Goal: Communication & Community: Answer question/provide support

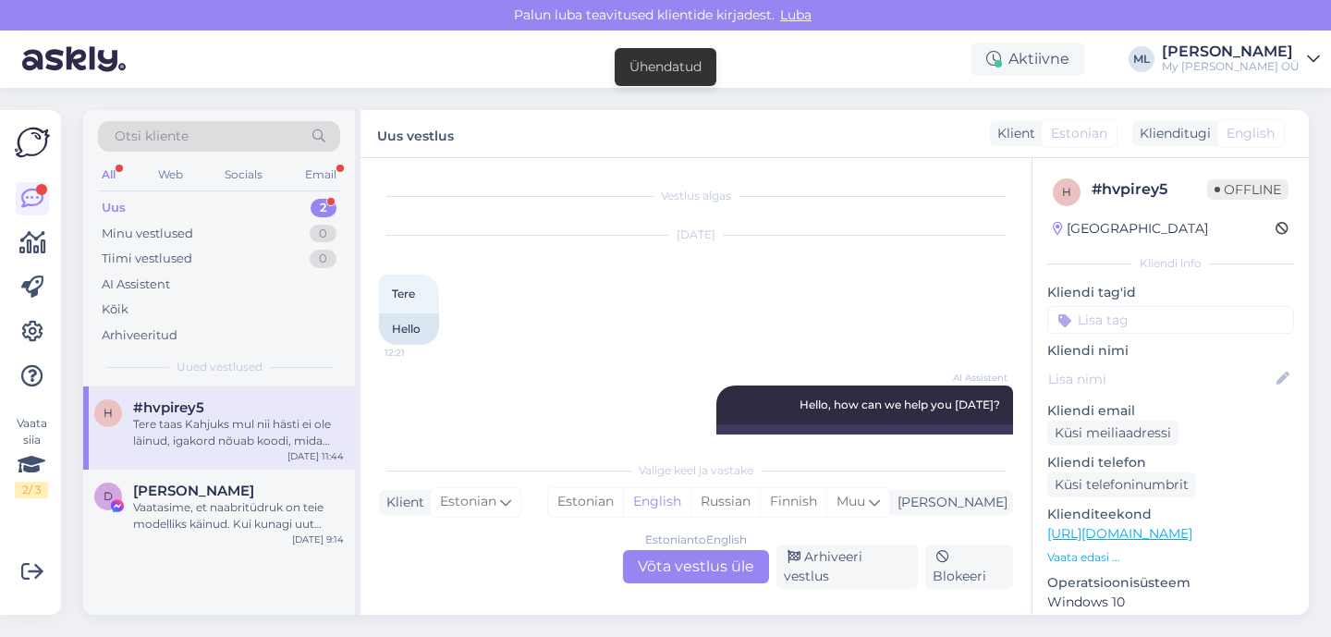
scroll to position [1539, 0]
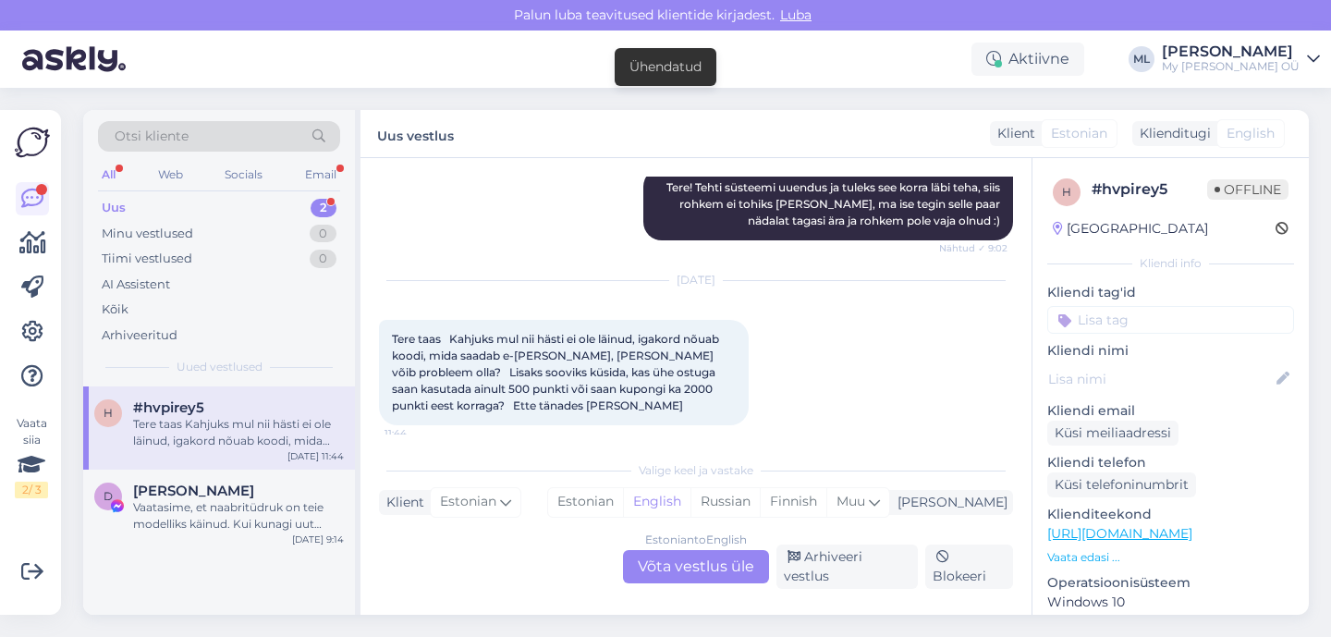
click at [670, 580] on div "Estonian to English Võta vestlus üle" at bounding box center [696, 566] width 146 height 33
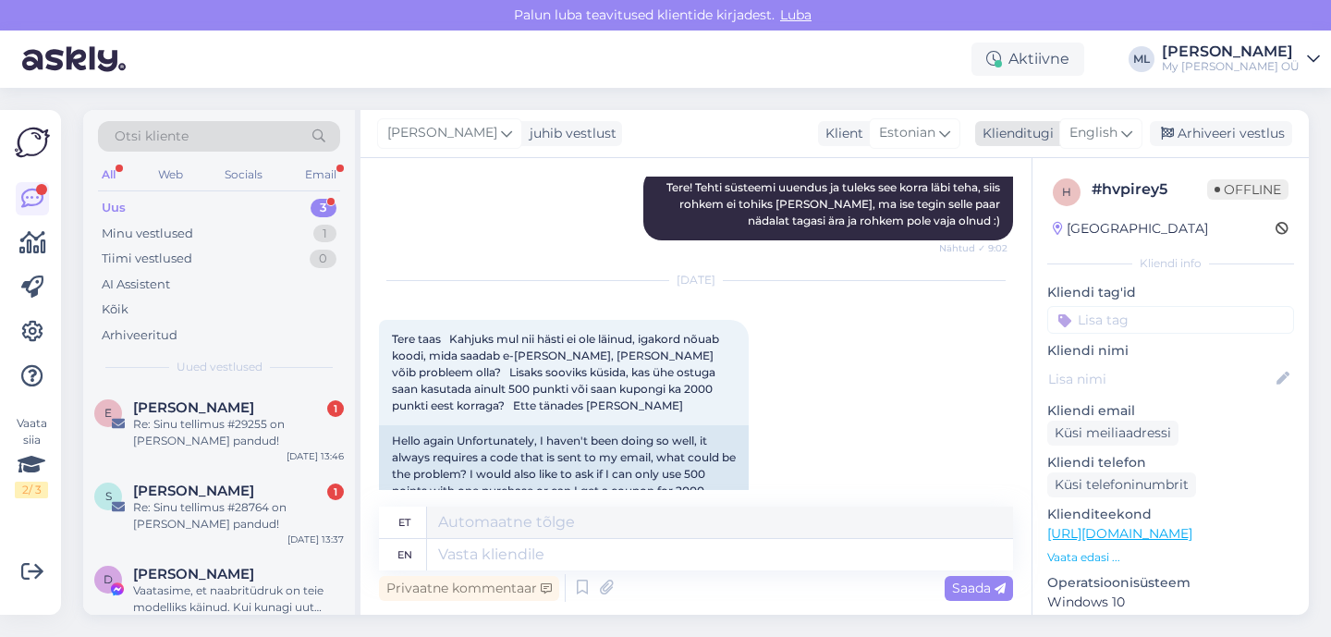
click at [1109, 130] on span "English" at bounding box center [1093, 133] width 48 height 20
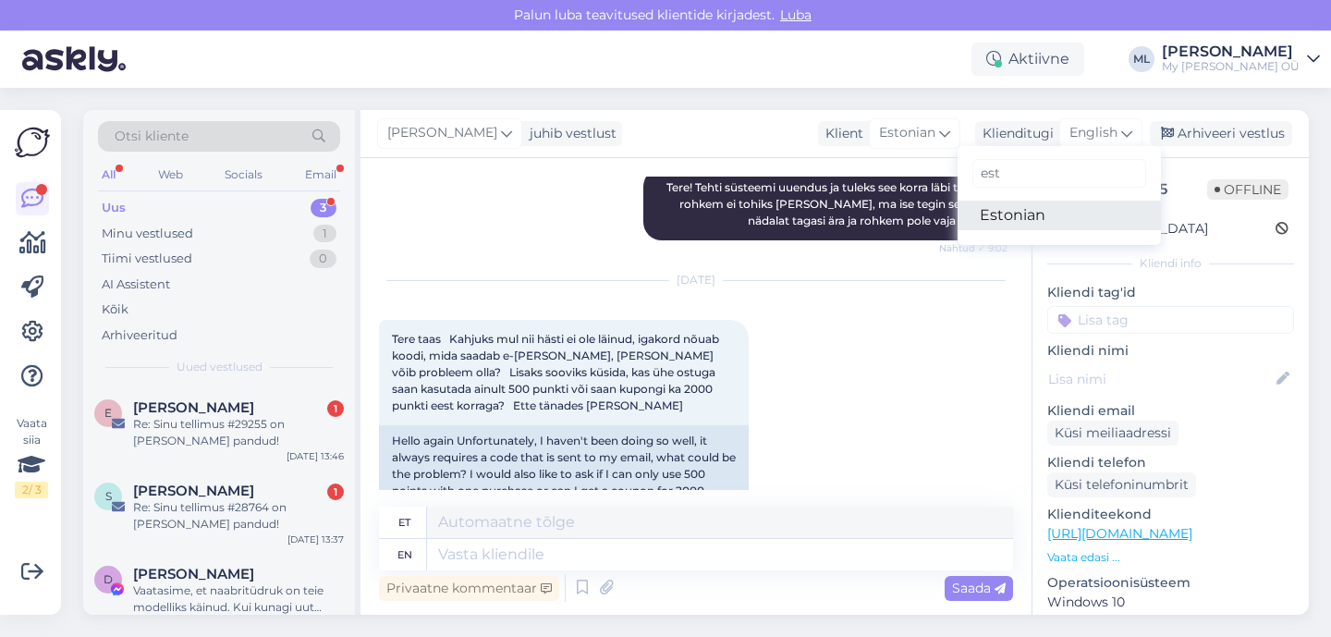
type input "est"
click at [1058, 211] on link "Estonian" at bounding box center [1058, 216] width 203 height 30
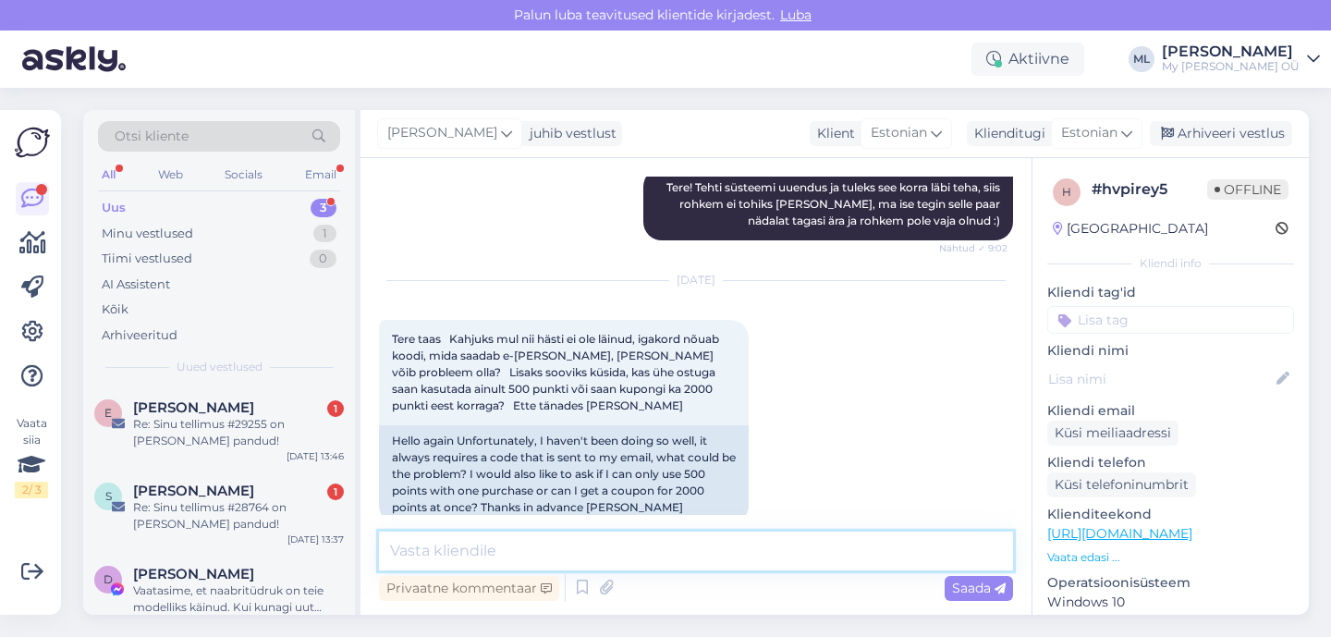
click at [487, 545] on textarea at bounding box center [696, 550] width 634 height 39
paste textarea "Palu kliendil kontrollida, kas ta kasutab privaatsusrežiimi või kustutab [PERSO…"
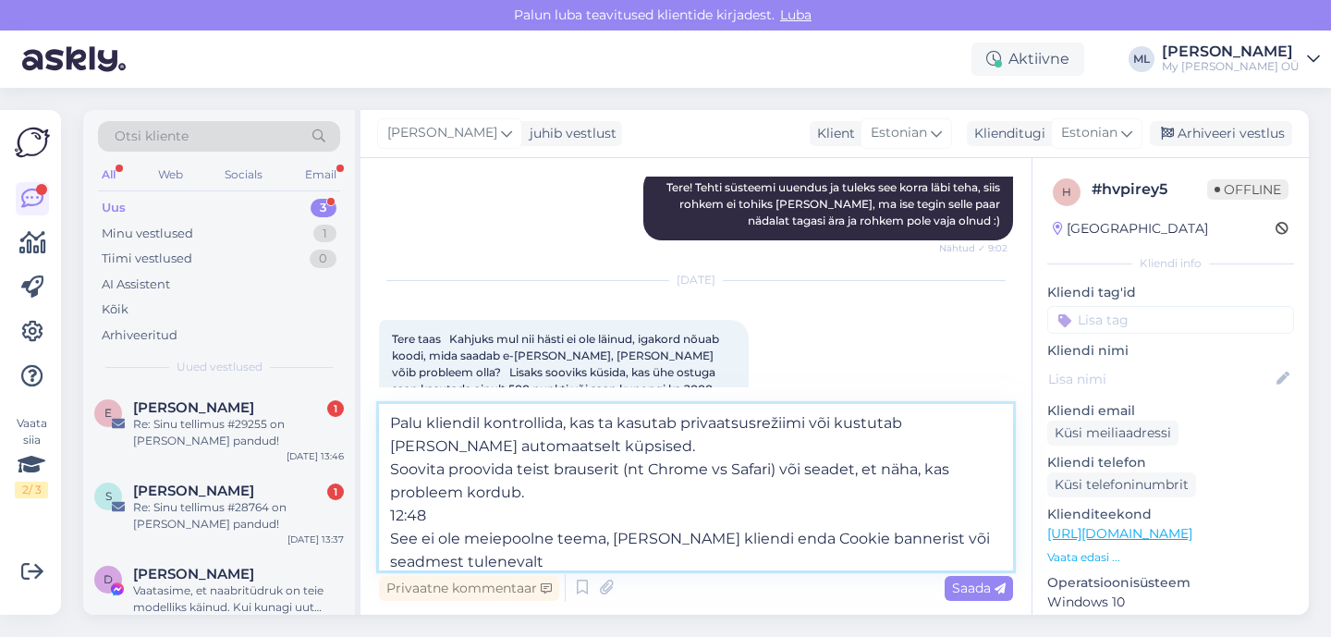
click at [486, 422] on textarea "Palu kliendil kontrollida, kas ta kasutab privaatsusrežiimi või kustutab [PERSO…" at bounding box center [696, 487] width 634 height 166
click at [510, 421] on textarea "Palun kontrollida, kas ta kasutab privaatsusrežiimi või kustutab [PERSON_NAME] …" at bounding box center [696, 487] width 634 height 166
click at [564, 424] on textarea "Palun kontrollige, kas ta kasutab privaatsusrežiimi või kustutab [PERSON_NAME] …" at bounding box center [696, 487] width 634 height 166
click at [612, 423] on textarea "Palun kontrollige, kas kasutab privaatsusrežiimi või kustutab [PERSON_NAME] aut…" at bounding box center [696, 487] width 634 height 166
click at [839, 426] on textarea "Palun kontrollige, kas kasutate privaatsusrežiimi või kustutab [PERSON_NAME] au…" at bounding box center [696, 487] width 634 height 166
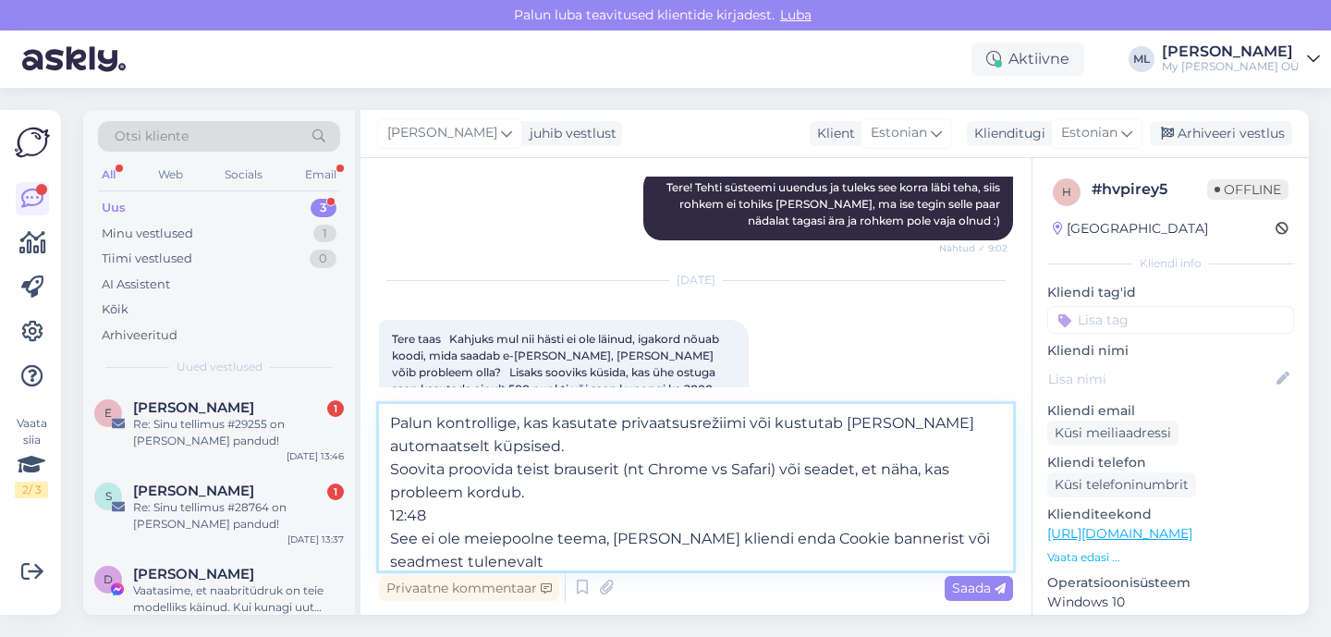
click at [436, 471] on textarea "Palun kontrollige, kas kasutate privaatsusrežiimi või kustutab [PERSON_NAME] au…" at bounding box center [696, 487] width 634 height 166
click at [440, 472] on textarea "Palun kontrollige, kas kasutate privaatsusrežiimi või kustutab [PERSON_NAME] au…" at bounding box center [696, 487] width 634 height 166
click at [443, 519] on textarea "Palun kontrollige, kas kasutate privaatsusrežiimi või kustutab [PERSON_NAME] au…" at bounding box center [696, 487] width 634 height 166
drag, startPoint x: 481, startPoint y: 561, endPoint x: 390, endPoint y: 534, distance: 94.5
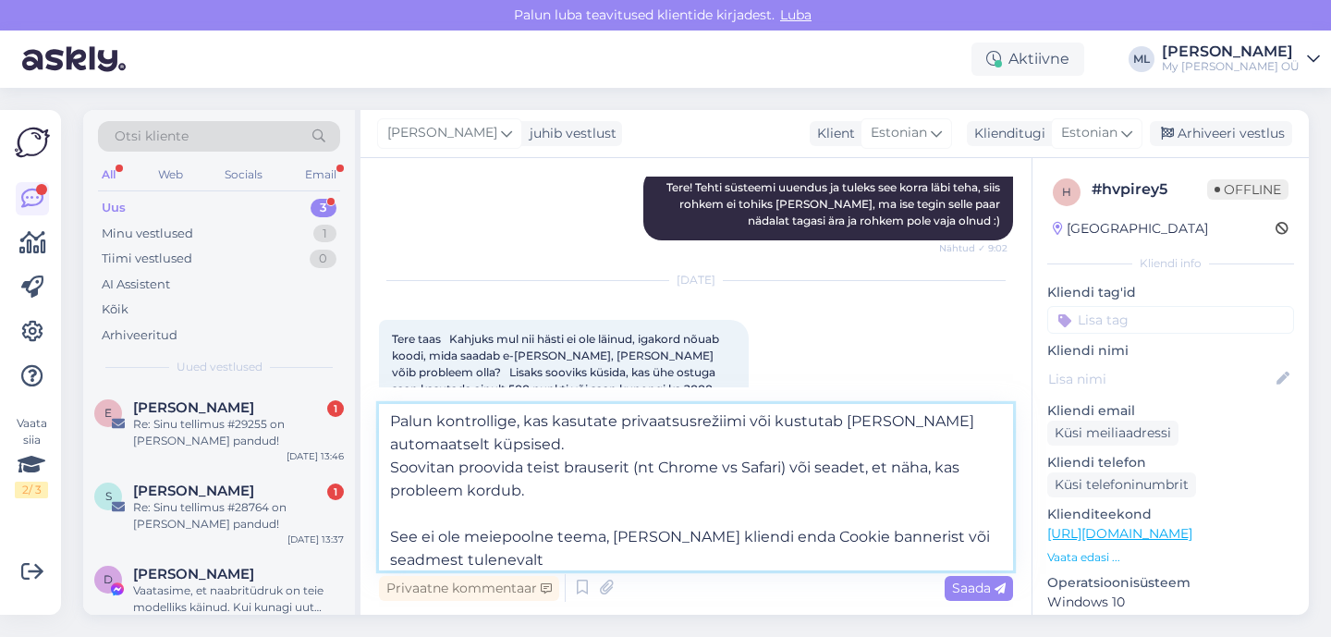
click at [390, 534] on textarea "Palun kontrollige, kas kasutate privaatsusrežiimi või kustutab [PERSON_NAME] au…" at bounding box center [696, 487] width 634 height 166
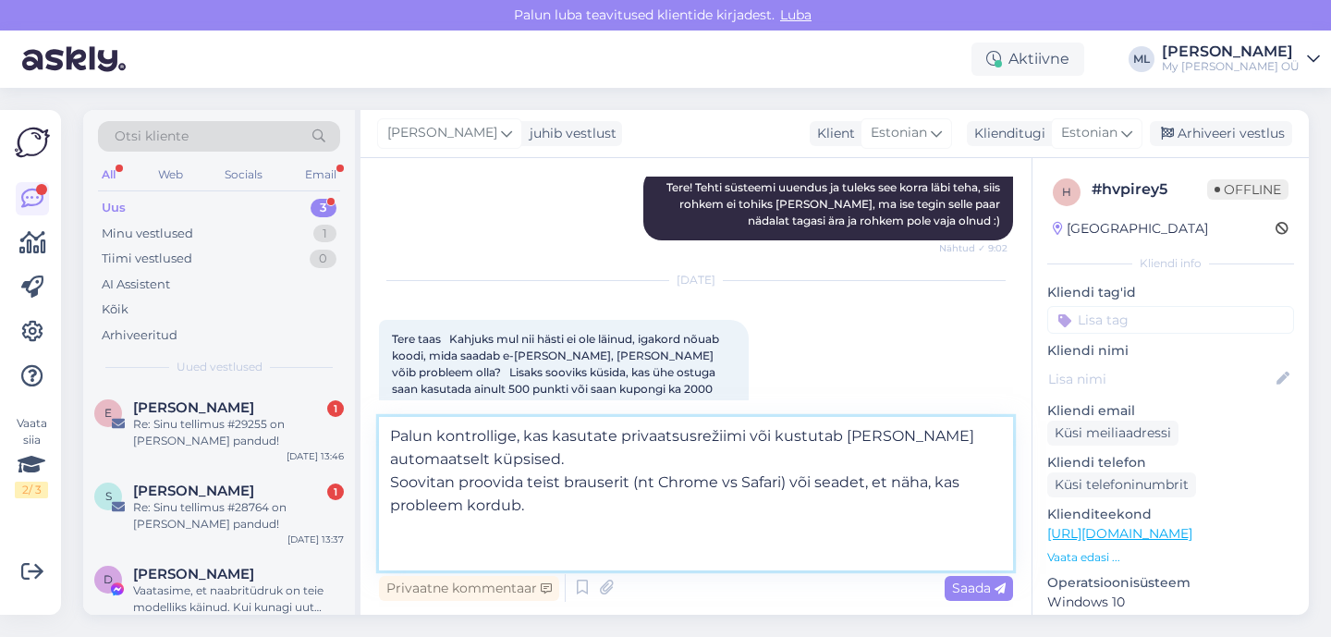
scroll to position [0, 0]
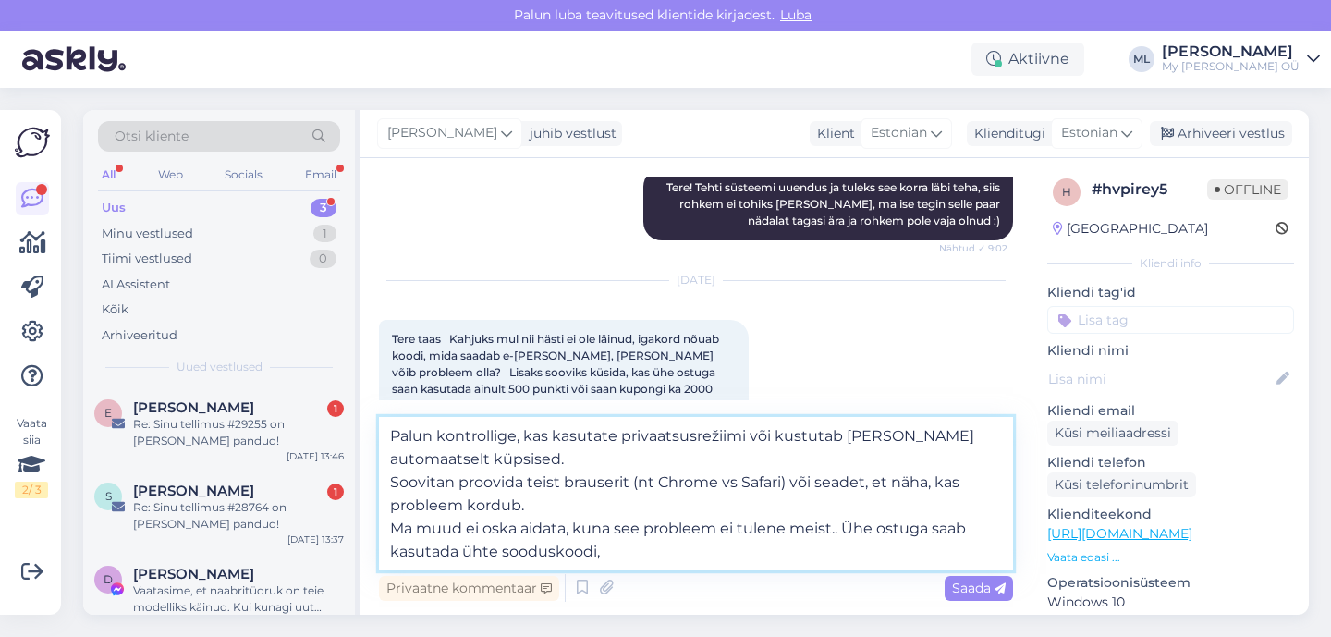
click at [463, 532] on textarea "Palun kontrollige, kas kasutate privaatsusrežiimi või kustutab [PERSON_NAME] au…" at bounding box center [696, 493] width 634 height 153
click at [658, 549] on textarea "Palun kontrollige, kas kasutate privaatsusrežiimi või kustutab [PERSON_NAME] au…" at bounding box center [696, 493] width 634 height 153
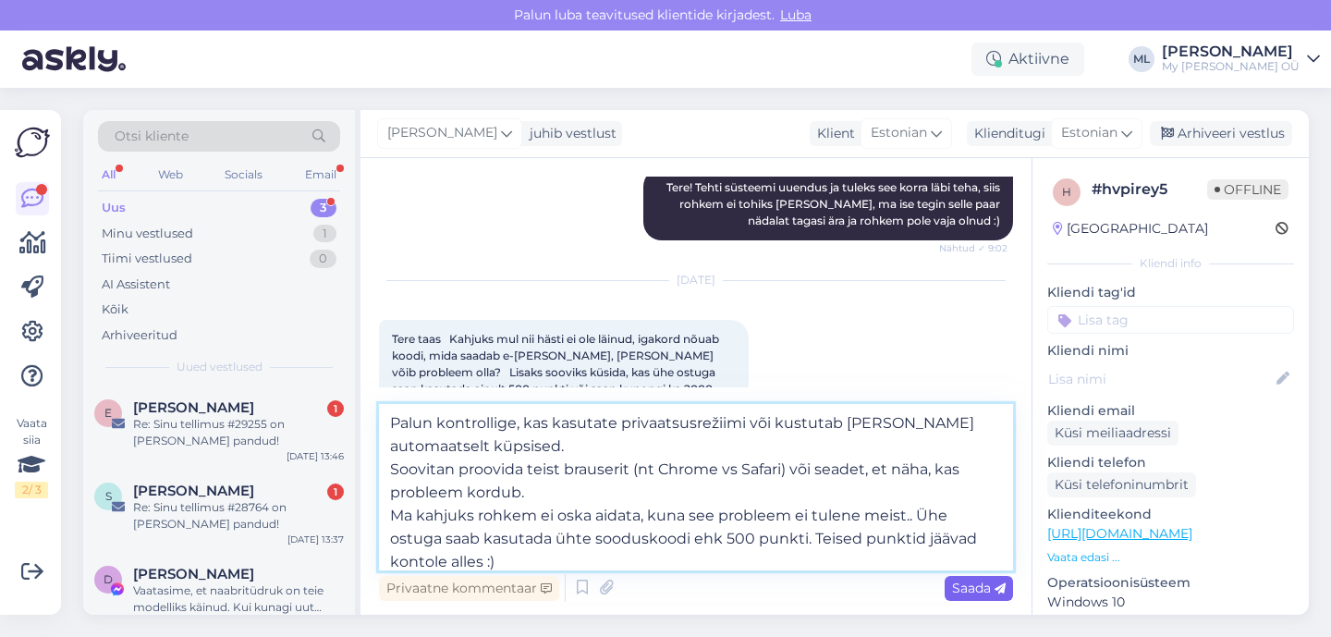
type textarea "Palun kontrollige, kas kasutate privaatsusrežiimi või kustutab [PERSON_NAME] au…"
click at [972, 591] on span "Saada" at bounding box center [979, 587] width 54 height 17
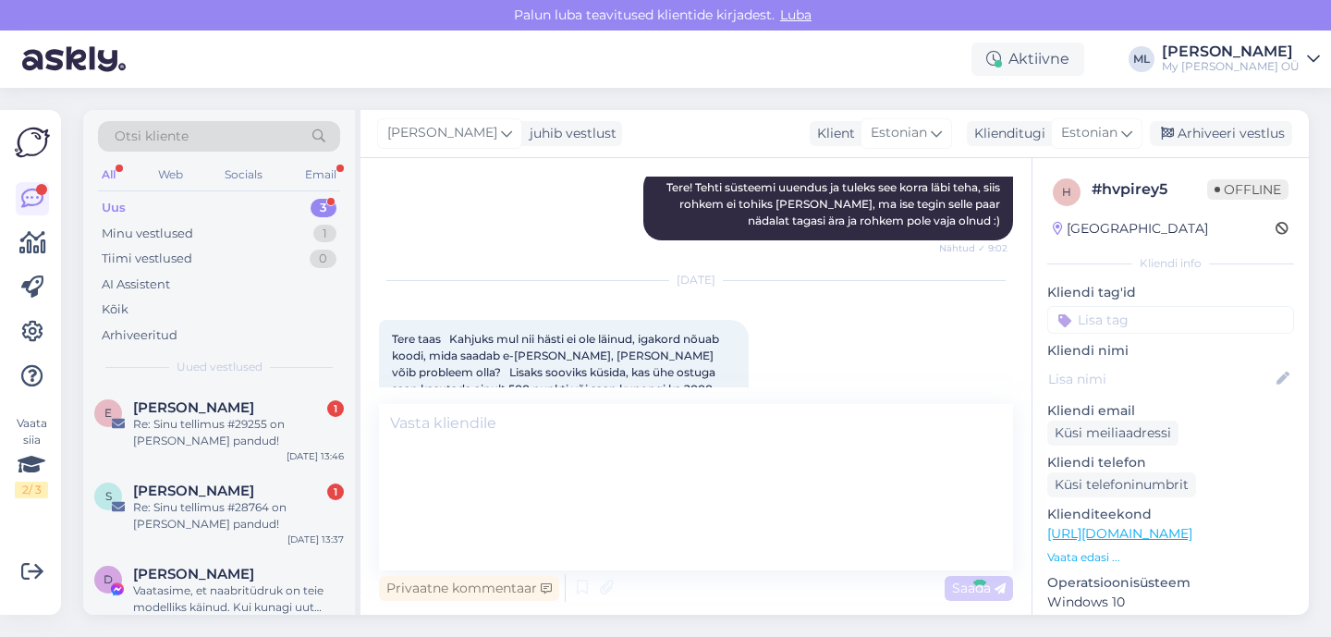
scroll to position [1747, 0]
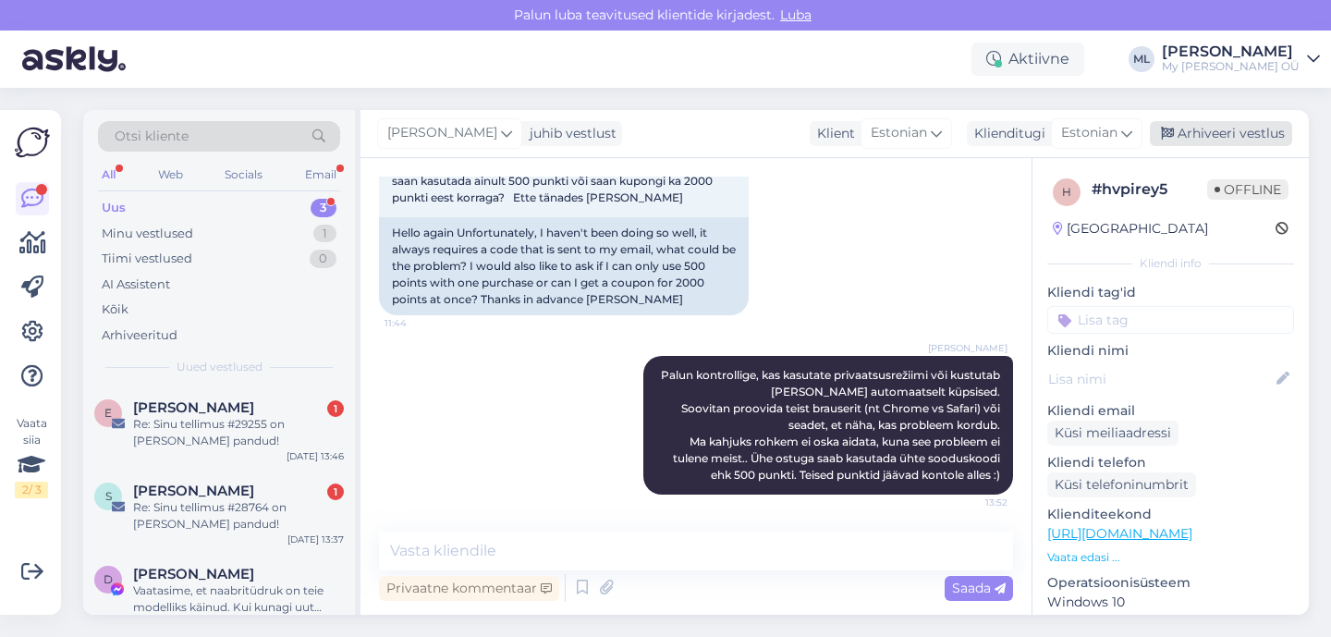
click at [1183, 136] on div "Arhiveeri vestlus" at bounding box center [1221, 133] width 142 height 25
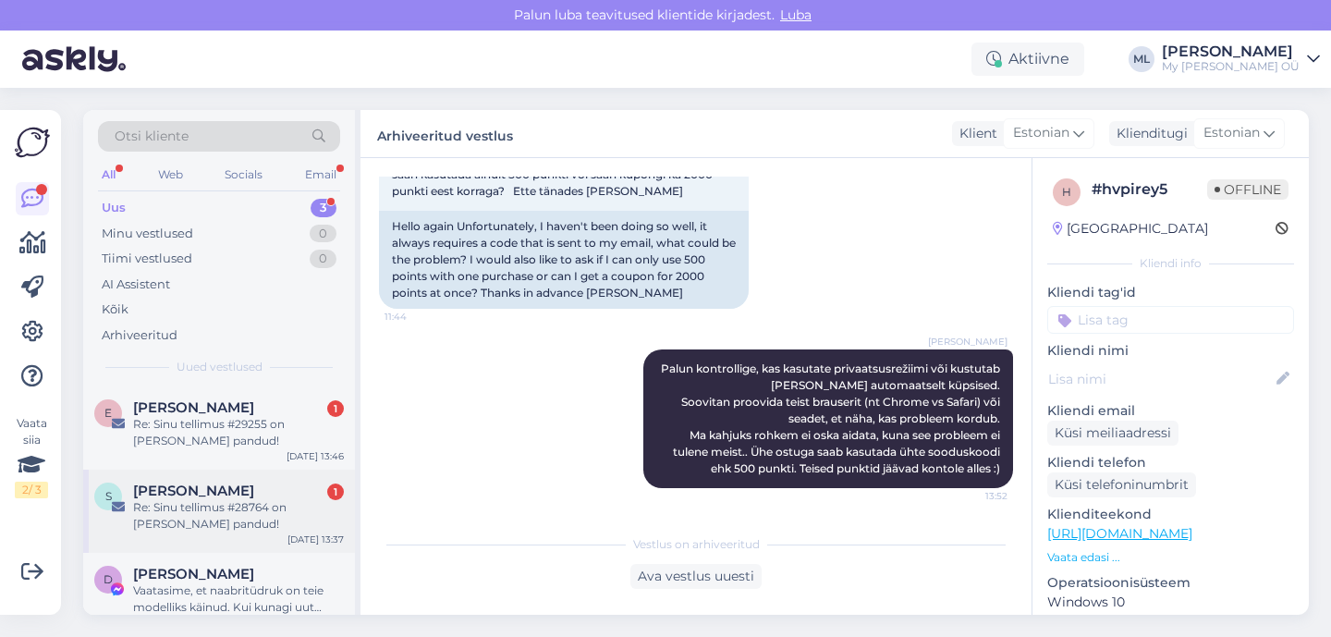
click at [160, 488] on span "[PERSON_NAME]" at bounding box center [193, 490] width 121 height 17
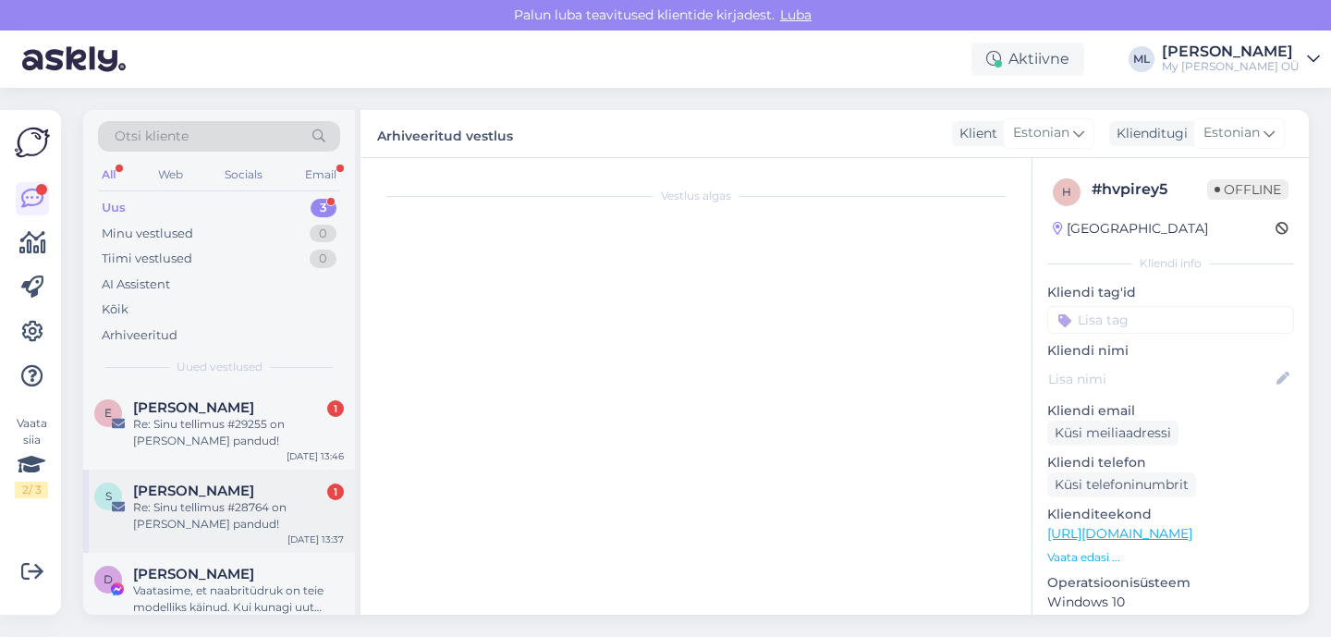
scroll to position [0, 0]
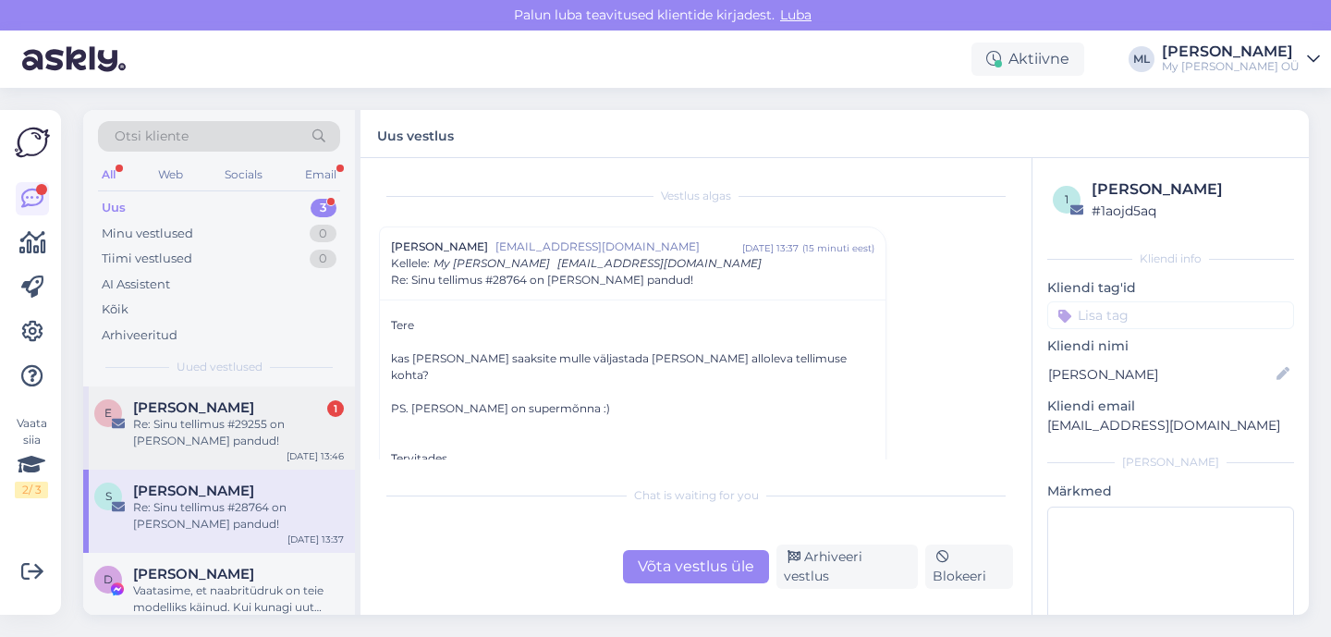
click at [248, 408] on div "Egle Gurjev 1" at bounding box center [238, 407] width 211 height 17
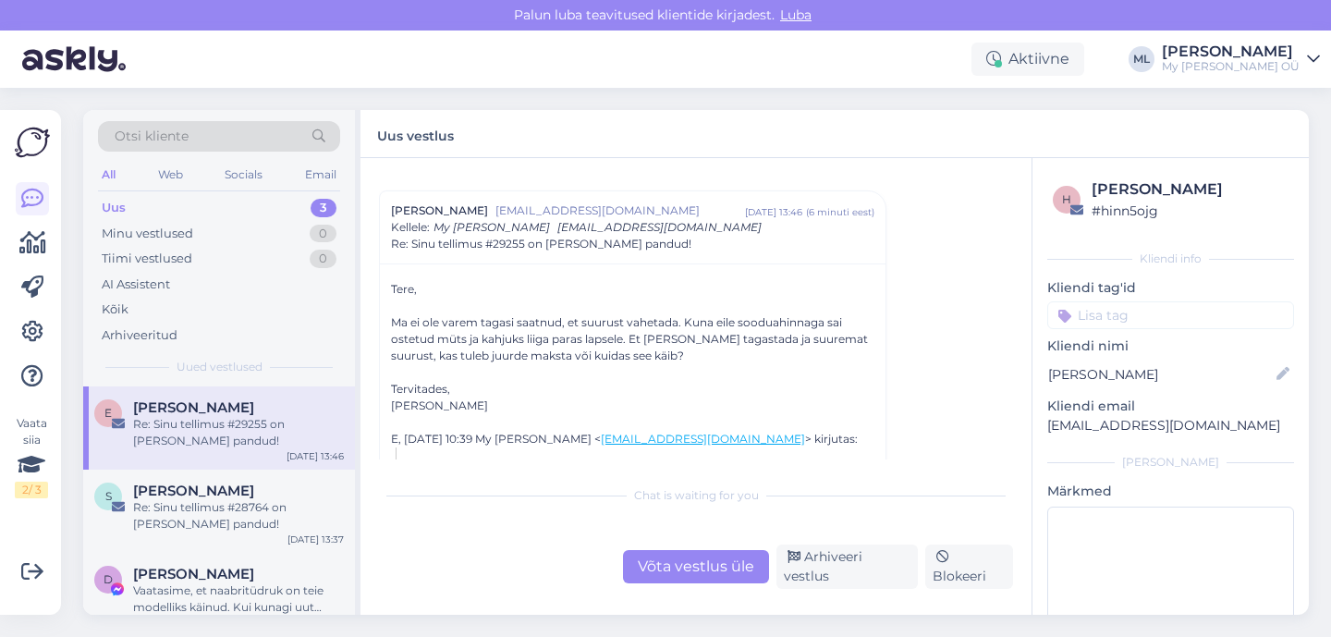
scroll to position [201, 0]
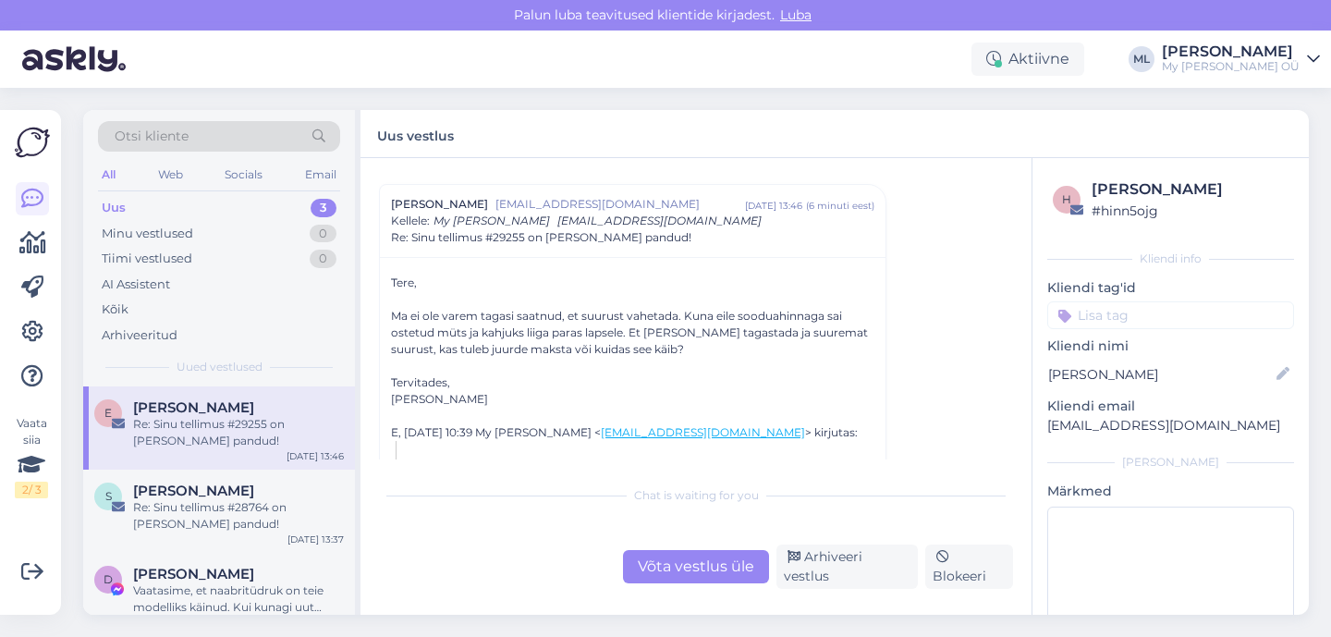
click at [418, 311] on div "Ma ei ole varem tagasi saatnud, et suurust vahetada. Kuna eile sooduahinnaga sa…" at bounding box center [632, 333] width 483 height 50
click at [196, 520] on div "Re: Sinu tellimus #28764 on [PERSON_NAME] pandud!" at bounding box center [238, 515] width 211 height 33
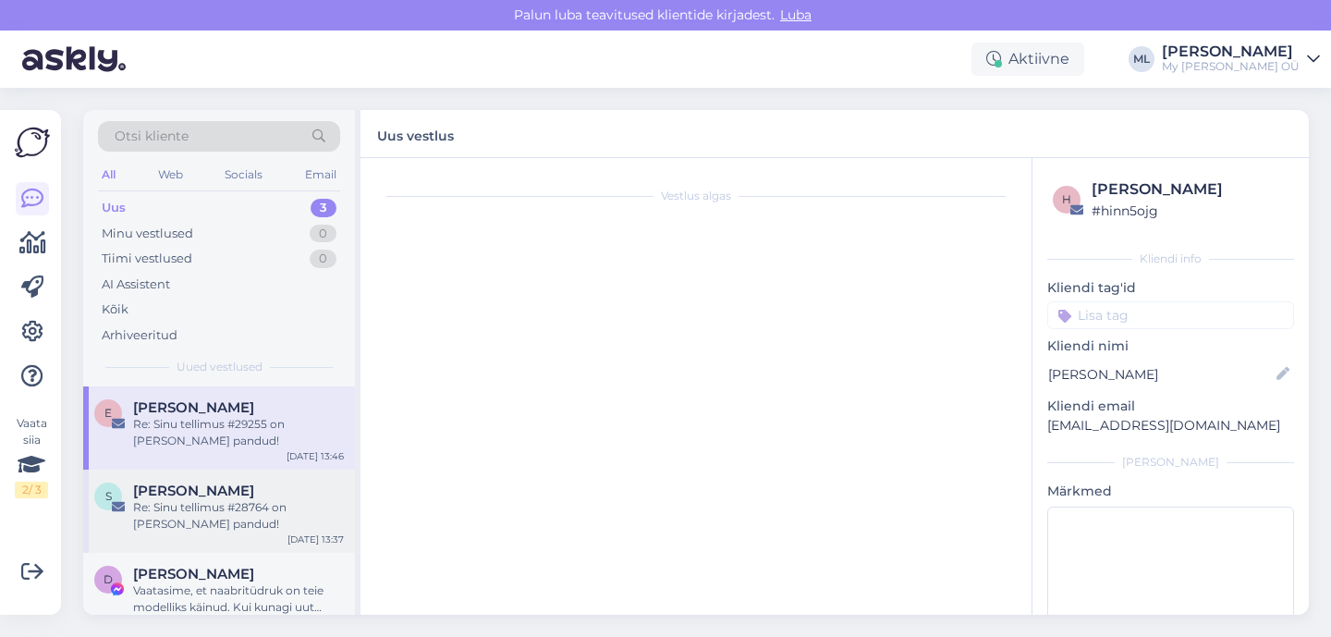
scroll to position [0, 0]
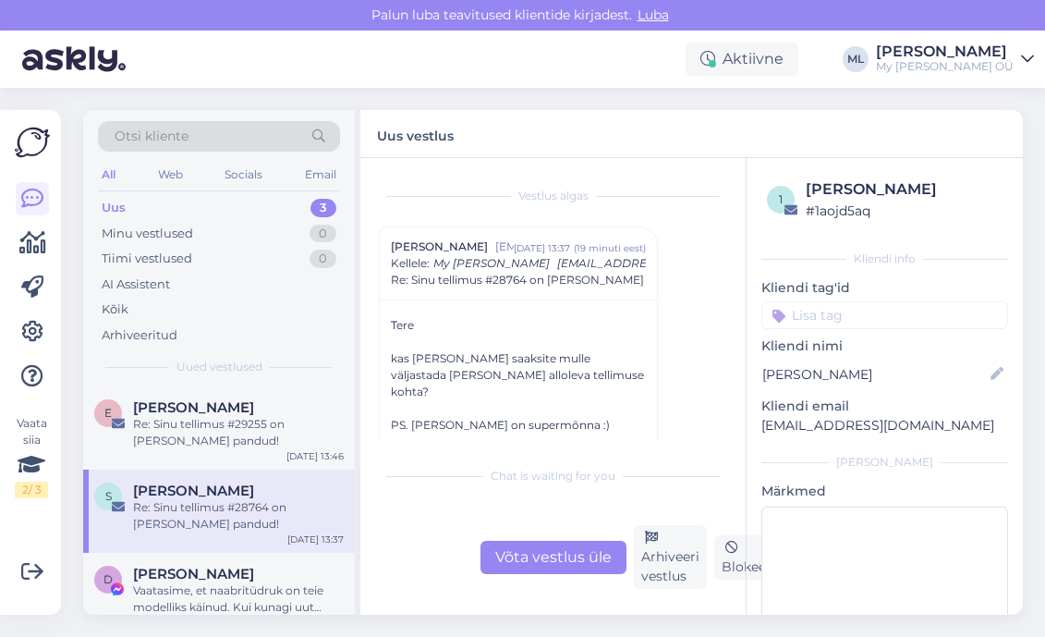
click at [801, 427] on p "[EMAIL_ADDRESS][DOMAIN_NAME]" at bounding box center [885, 425] width 247 height 19
copy div "[EMAIL_ADDRESS][DOMAIN_NAME] [PERSON_NAME]"
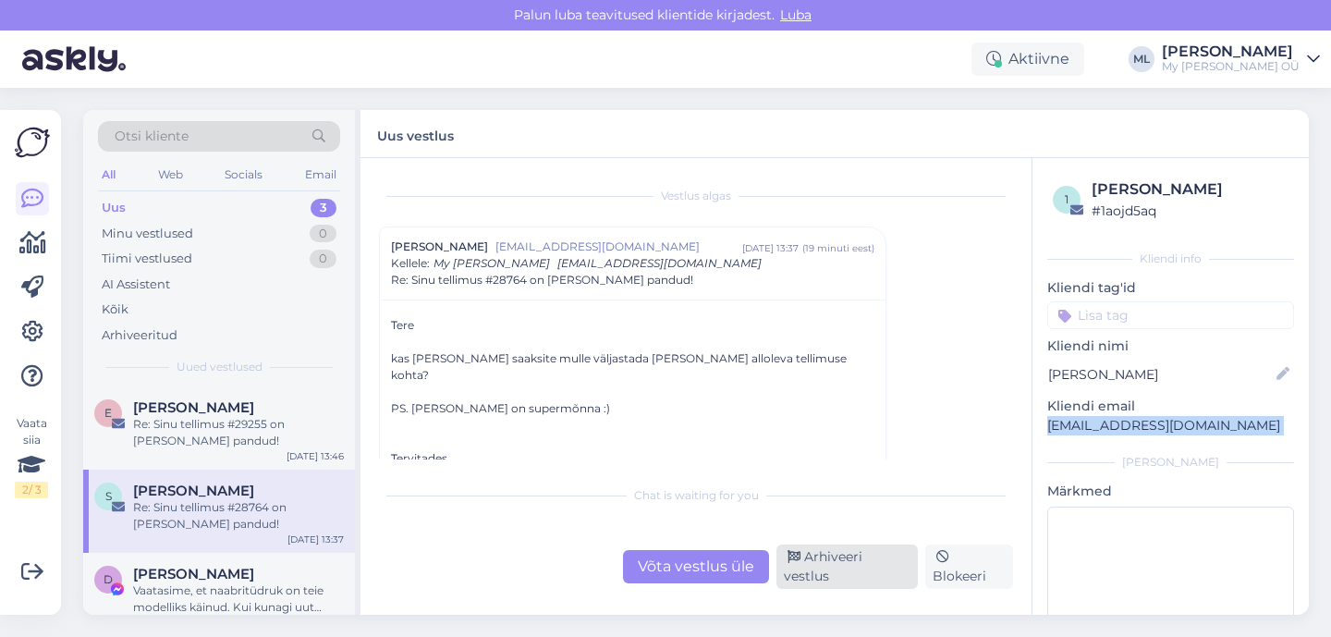
click at [822, 578] on div "Arhiveeri vestlus" at bounding box center [846, 566] width 141 height 44
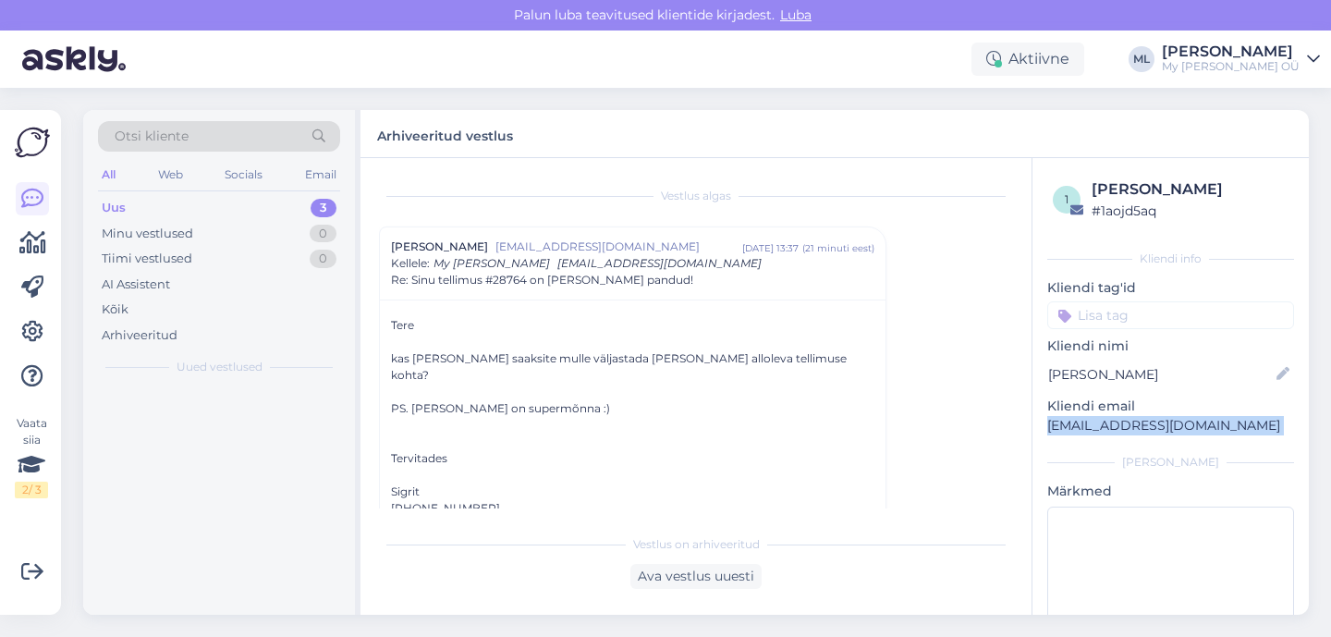
scroll to position [50, 0]
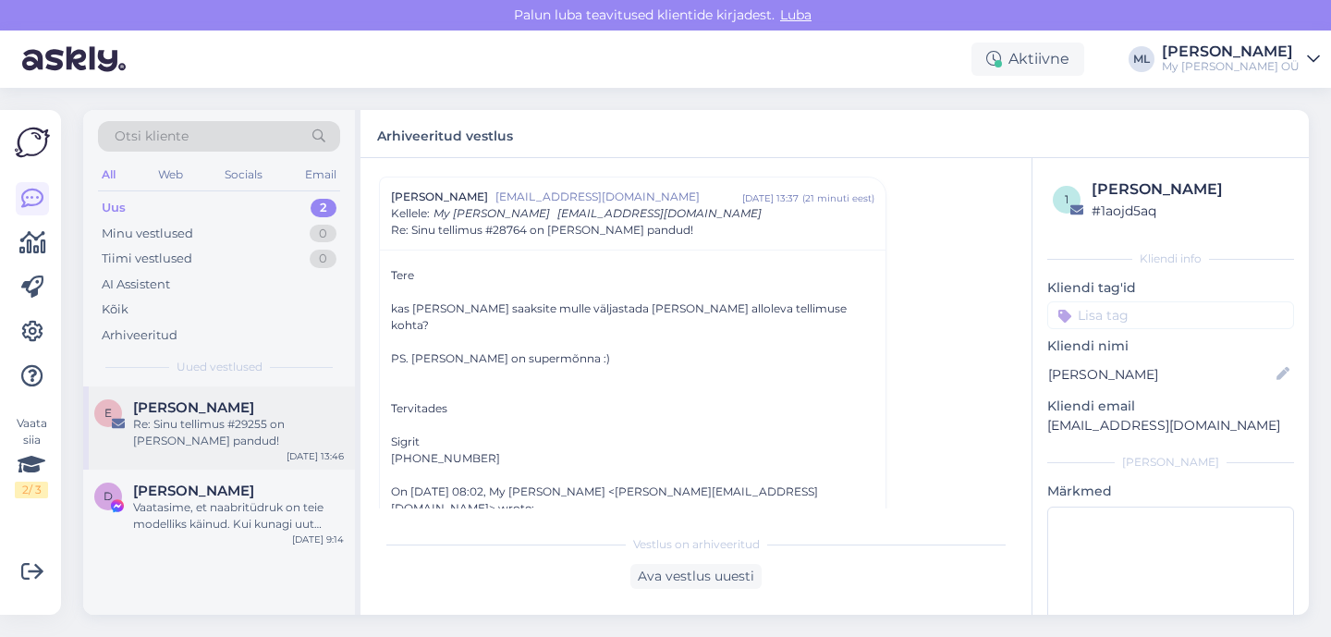
click at [228, 412] on div "[PERSON_NAME]" at bounding box center [238, 407] width 211 height 17
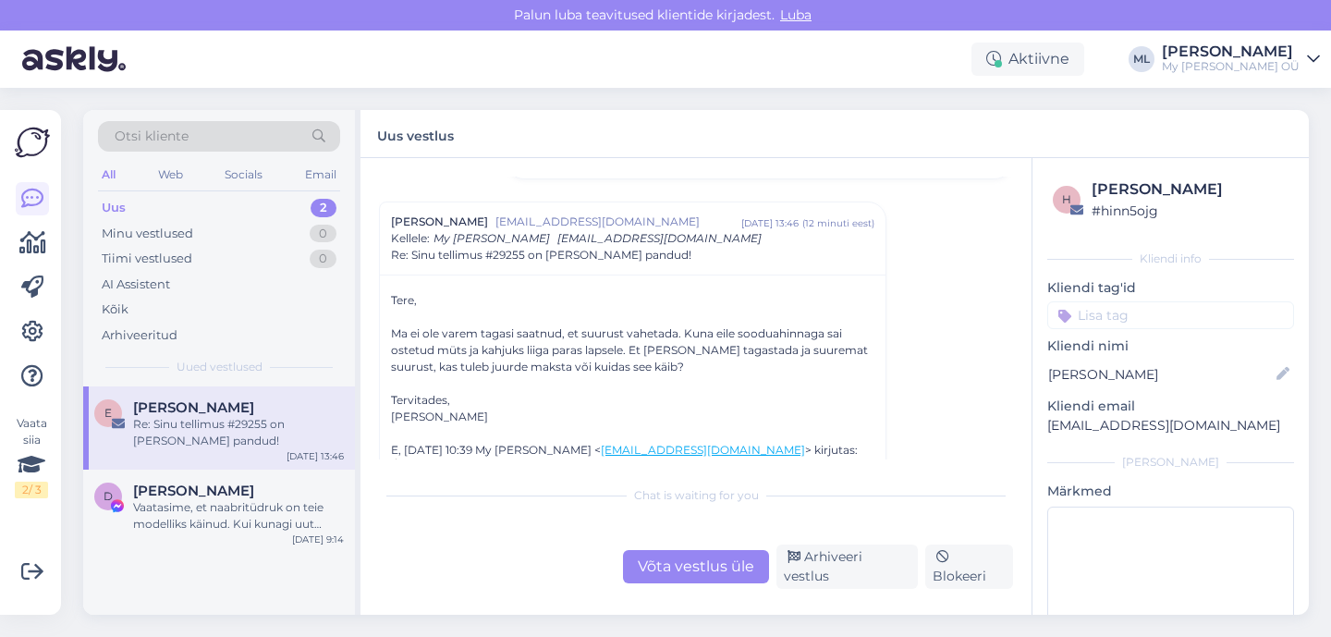
scroll to position [177, 0]
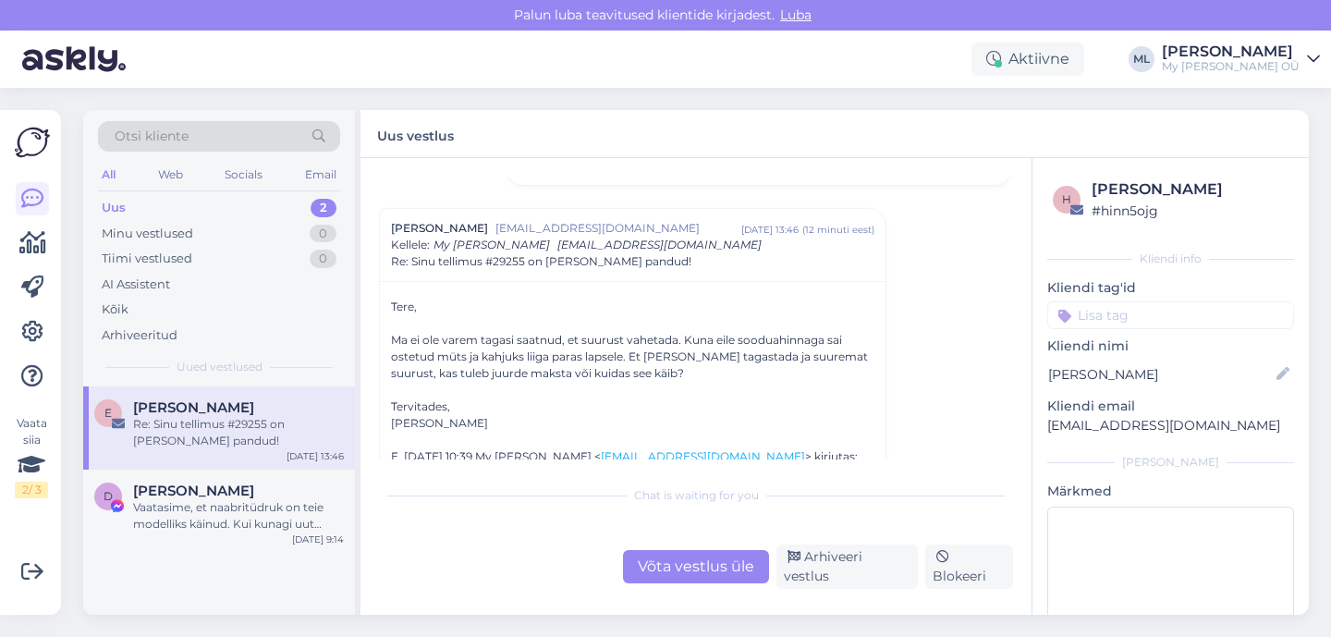
click at [495, 227] on span "[EMAIL_ADDRESS][DOMAIN_NAME]" at bounding box center [618, 228] width 246 height 17
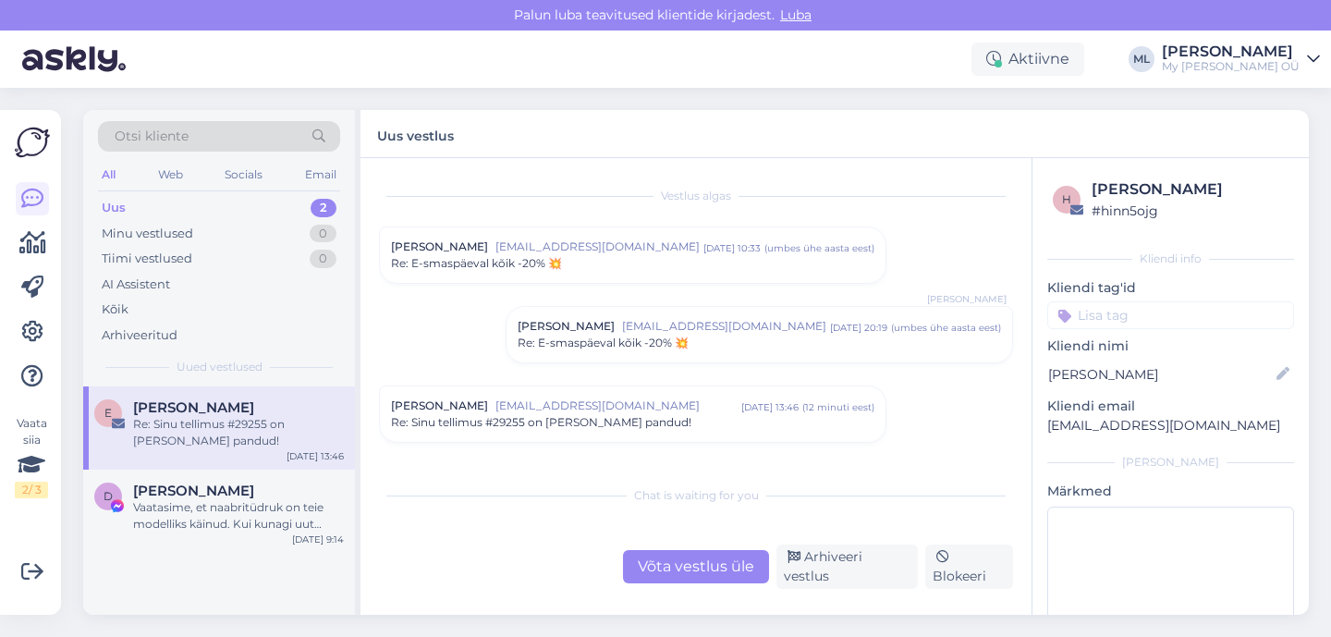
scroll to position [0, 0]
click at [504, 420] on span "Re: Sinu tellimus #29255 on [PERSON_NAME] pandud!" at bounding box center [541, 422] width 300 height 17
click at [724, 569] on div "Võta vestlus üle" at bounding box center [696, 566] width 146 height 33
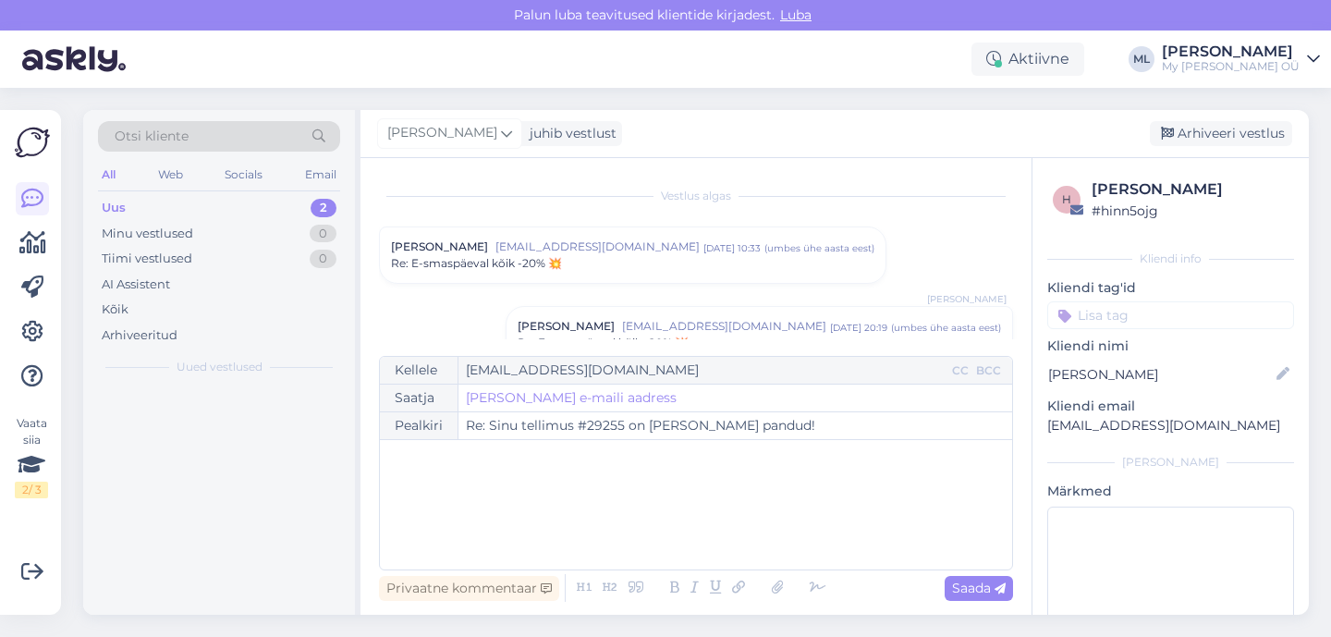
scroll to position [209, 0]
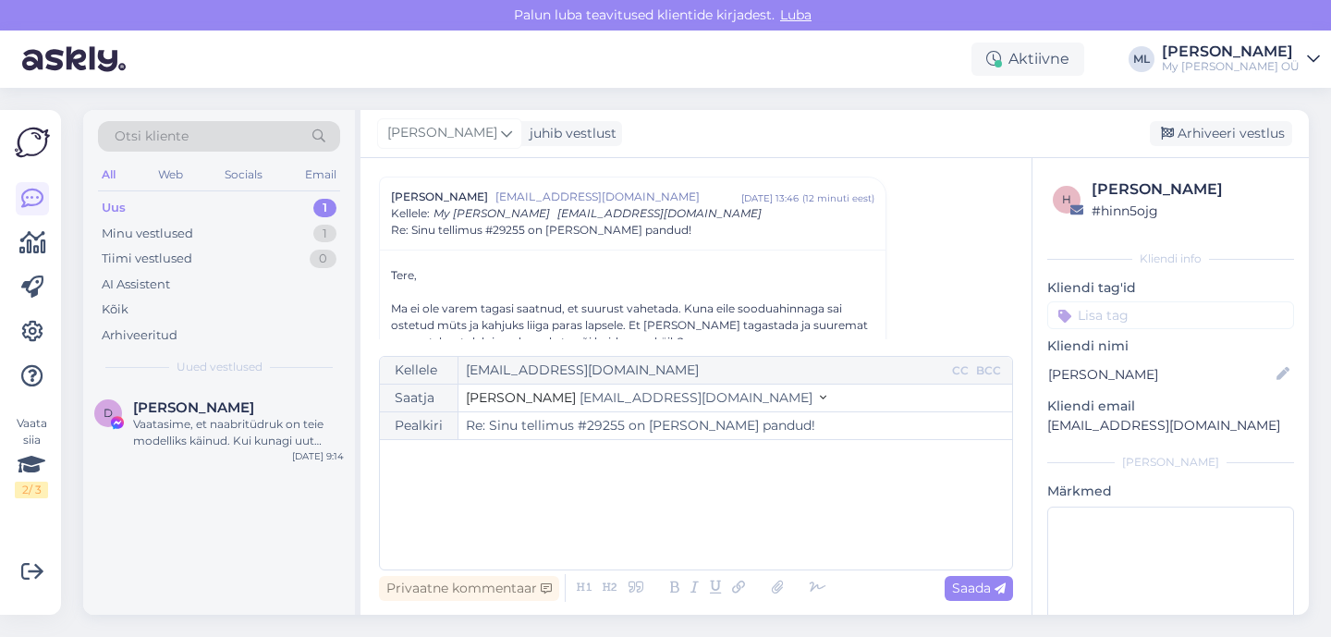
click at [603, 409] on div "Saatja Stella [EMAIL_ADDRESS][DOMAIN_NAME]" at bounding box center [696, 398] width 632 height 28
click at [603, 406] on button "Stella [EMAIL_ADDRESS][DOMAIN_NAME]" at bounding box center [646, 397] width 360 height 19
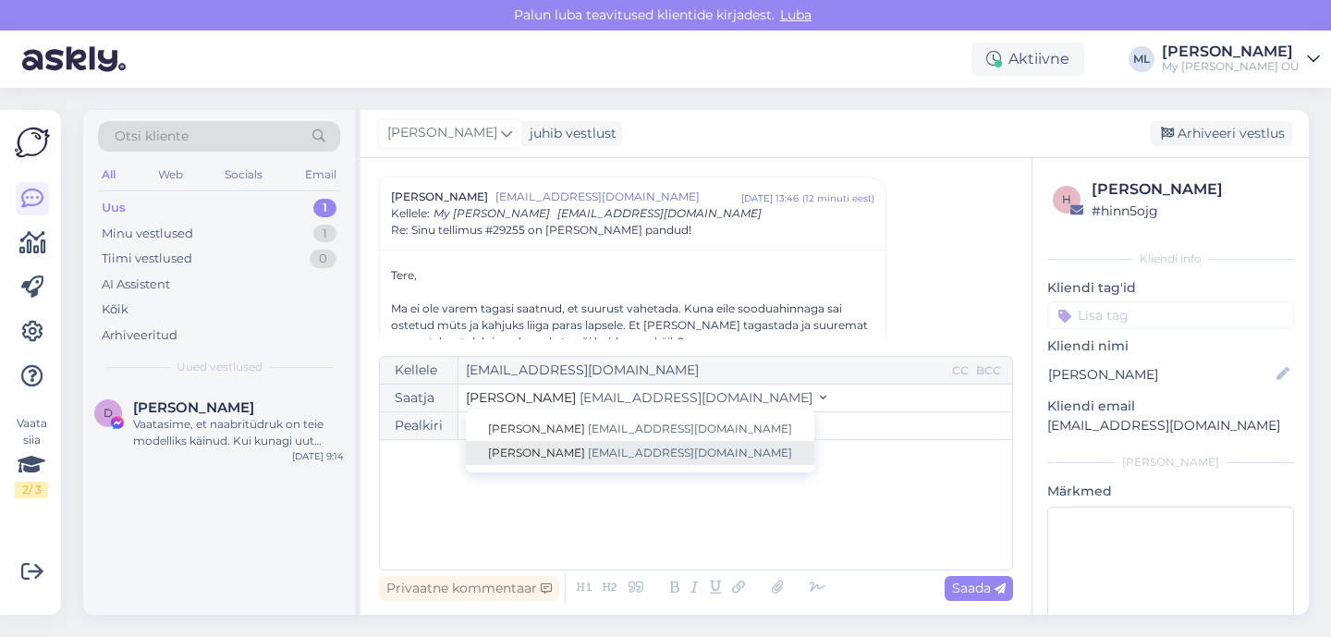
click at [594, 447] on span "[EMAIL_ADDRESS][DOMAIN_NAME]" at bounding box center [690, 452] width 204 height 14
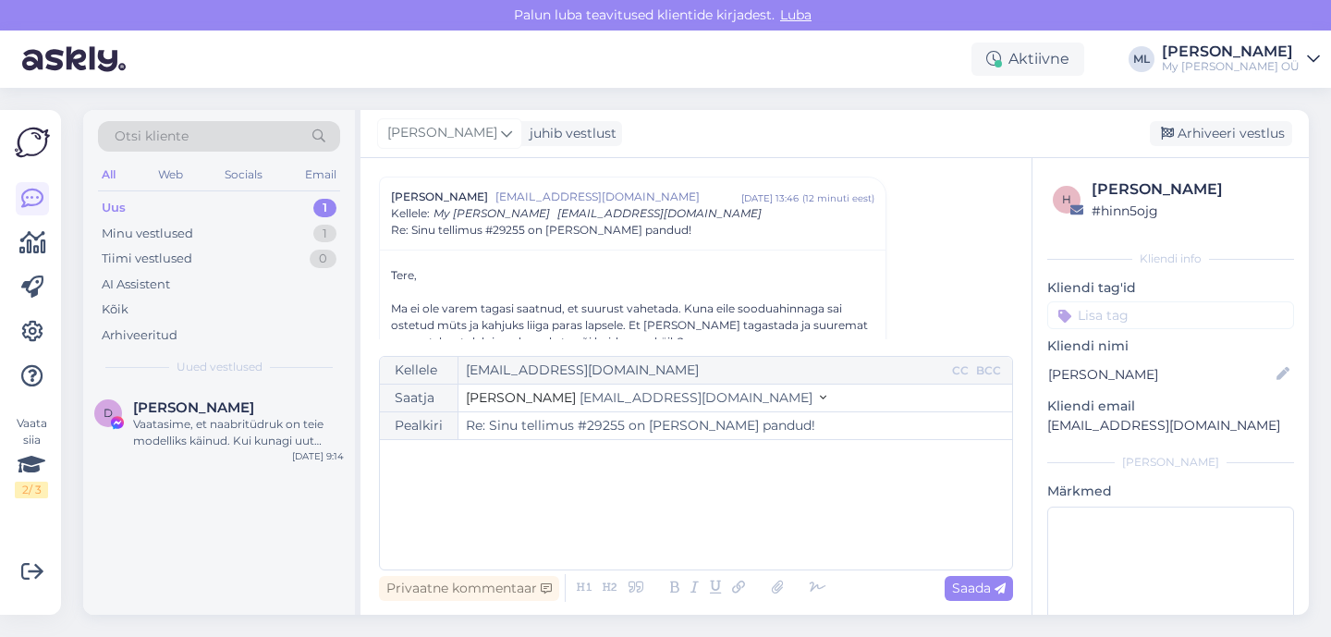
click at [571, 509] on div "﻿" at bounding box center [696, 504] width 614 height 111
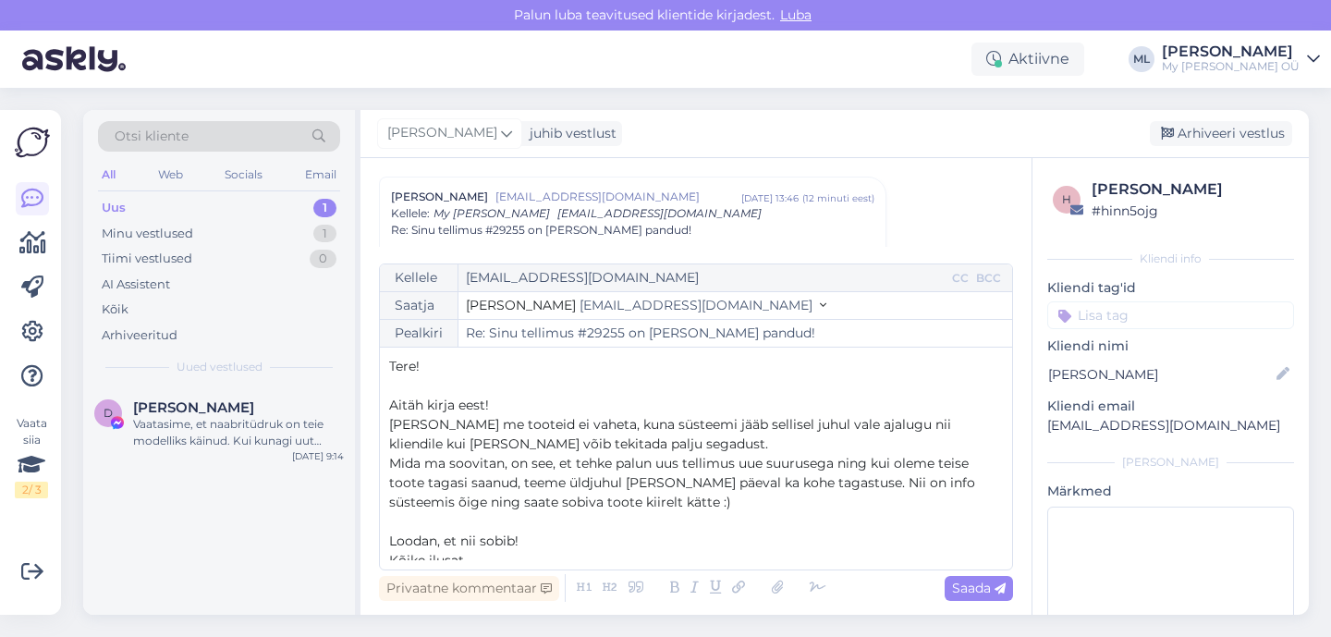
scroll to position [30, 0]
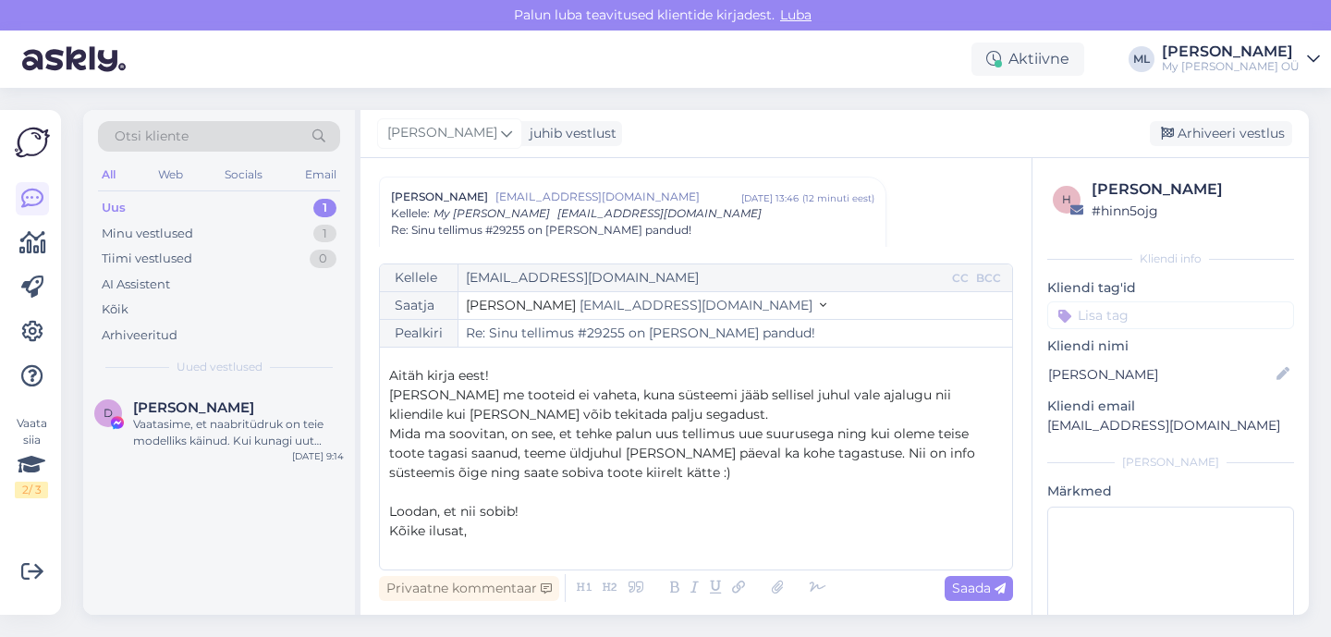
click at [676, 468] on p "Mida ma soovitan, on see, et tehke palun uus tellimus uue suurusega ning kui ol…" at bounding box center [696, 453] width 614 height 58
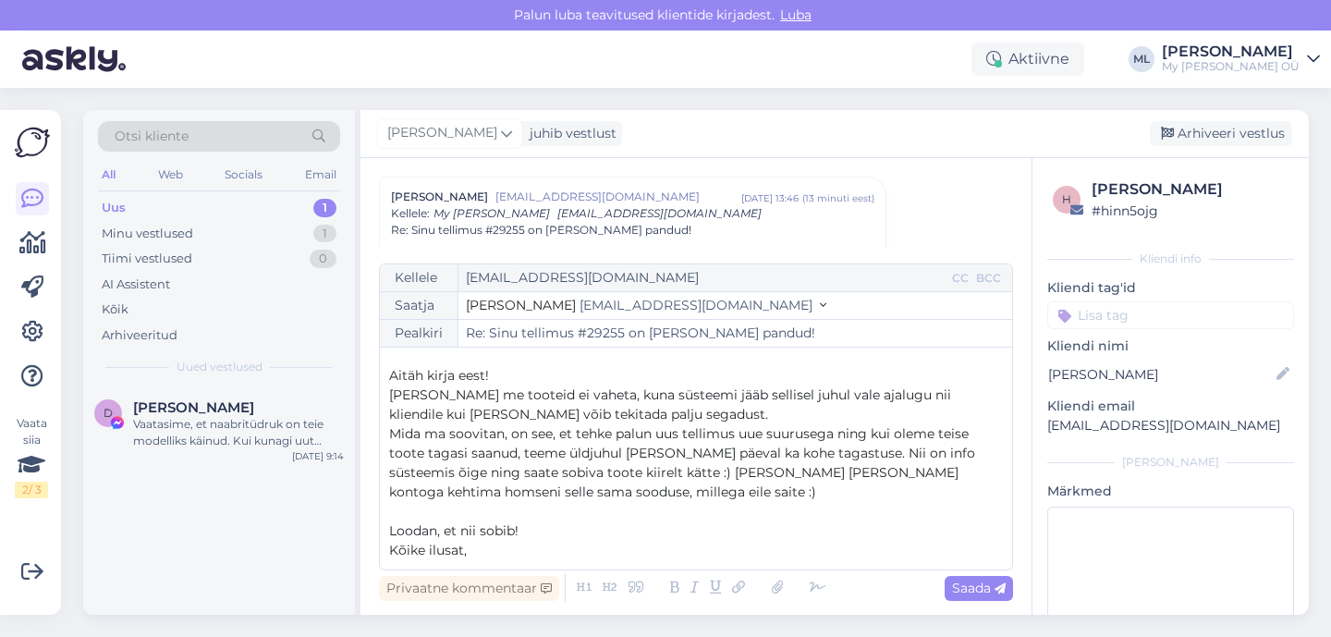
click at [926, 474] on span "Mida ma soovitan, on see, et tehke palun uus tellimus uue suurusega ning kui ol…" at bounding box center [684, 462] width 590 height 75
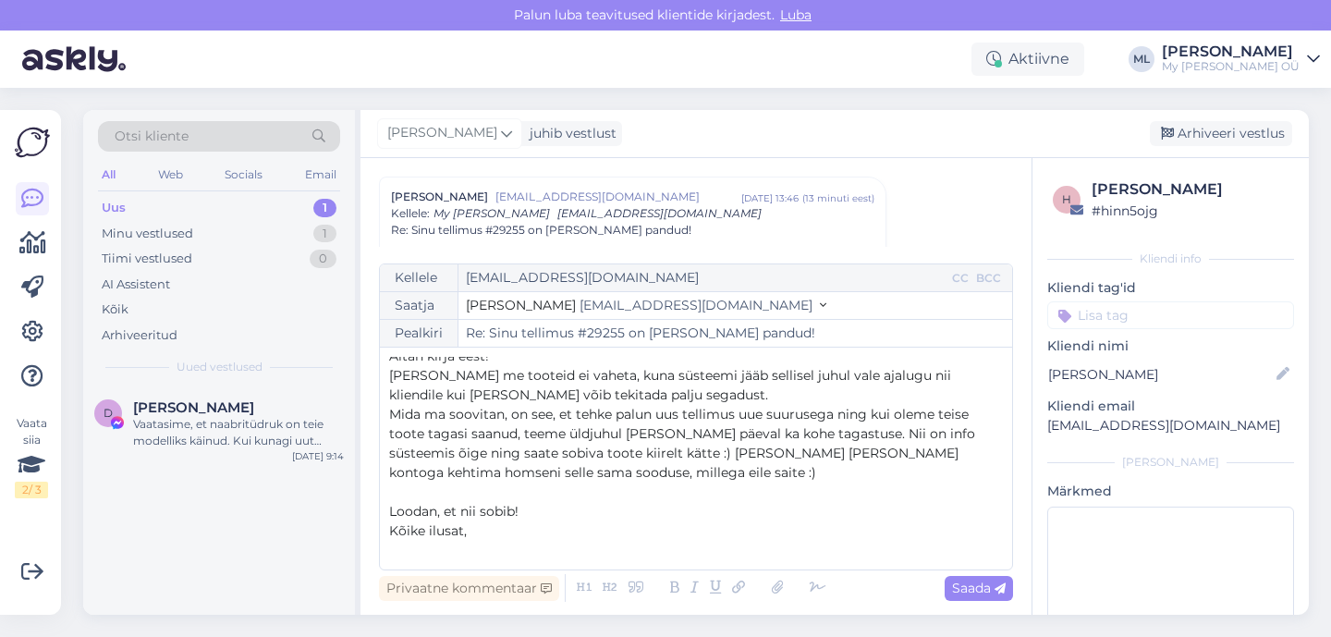
scroll to position [48, 0]
click at [482, 544] on p "﻿" at bounding box center [696, 551] width 614 height 19
click at [475, 530] on p "Kõike ilusat," at bounding box center [696, 531] width 614 height 19
click at [974, 586] on span "Saada" at bounding box center [979, 587] width 54 height 17
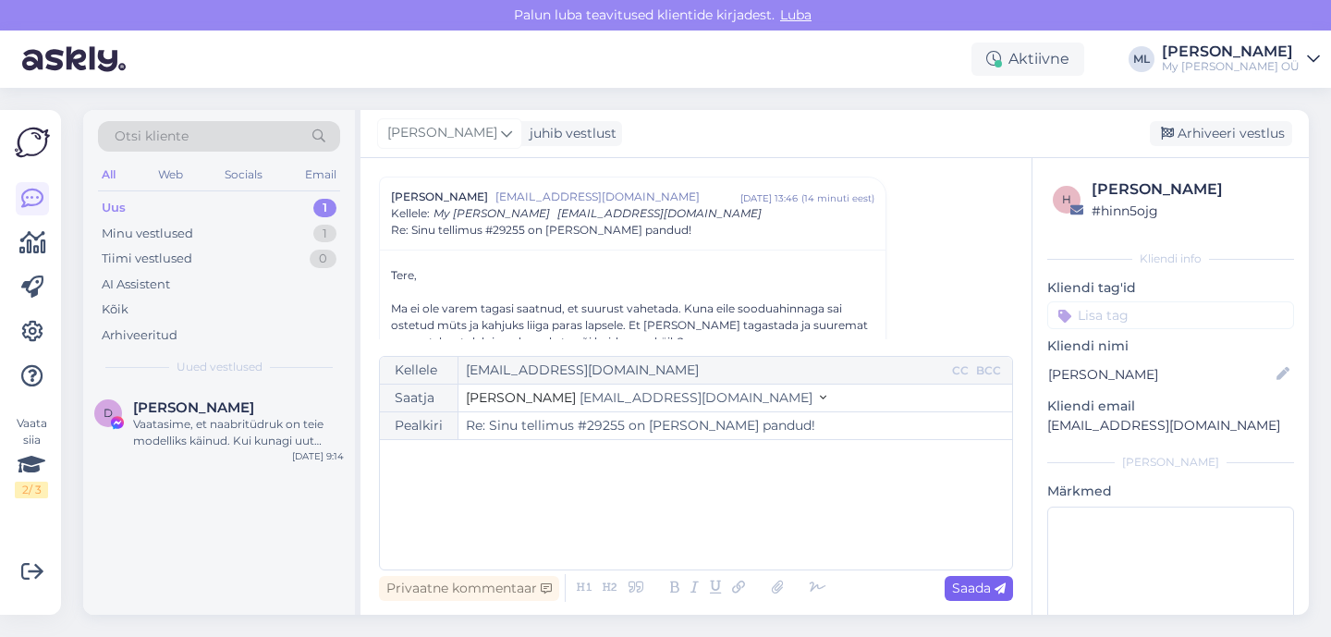
scroll to position [1282, 0]
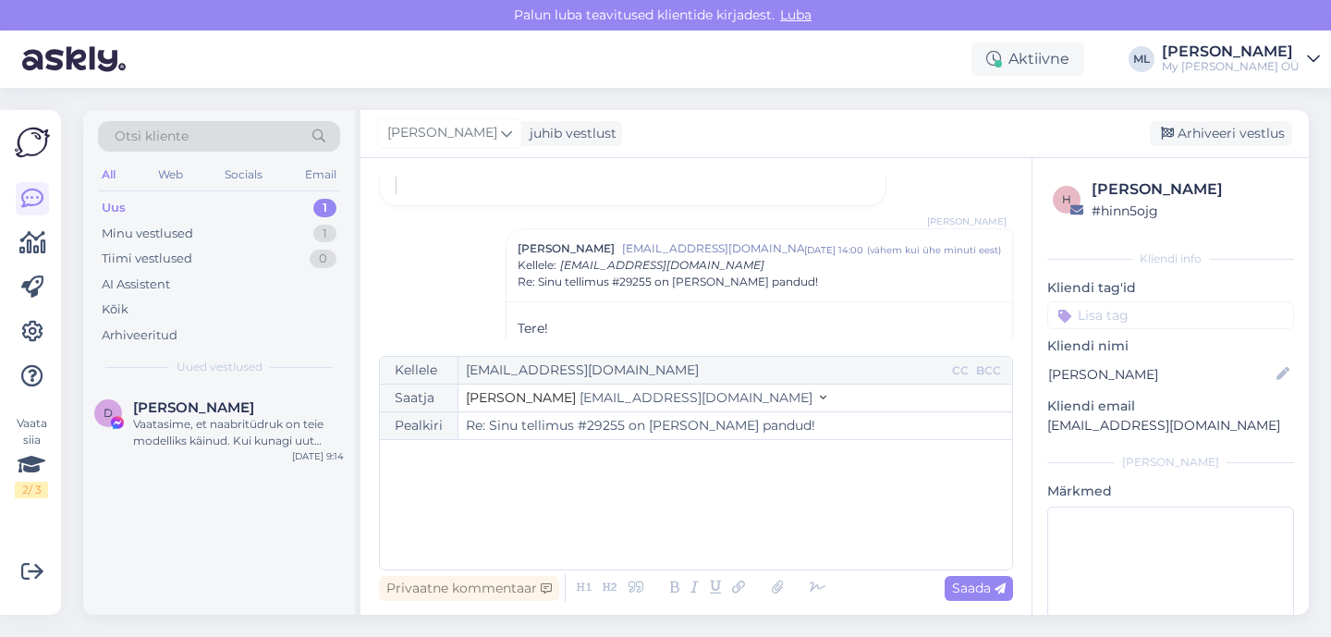
click at [1100, 426] on p "[EMAIL_ADDRESS][DOMAIN_NAME]" at bounding box center [1170, 425] width 247 height 19
copy div "[EMAIL_ADDRESS][DOMAIN_NAME] [PERSON_NAME]"
click at [492, 501] on div "﻿" at bounding box center [696, 504] width 614 height 111
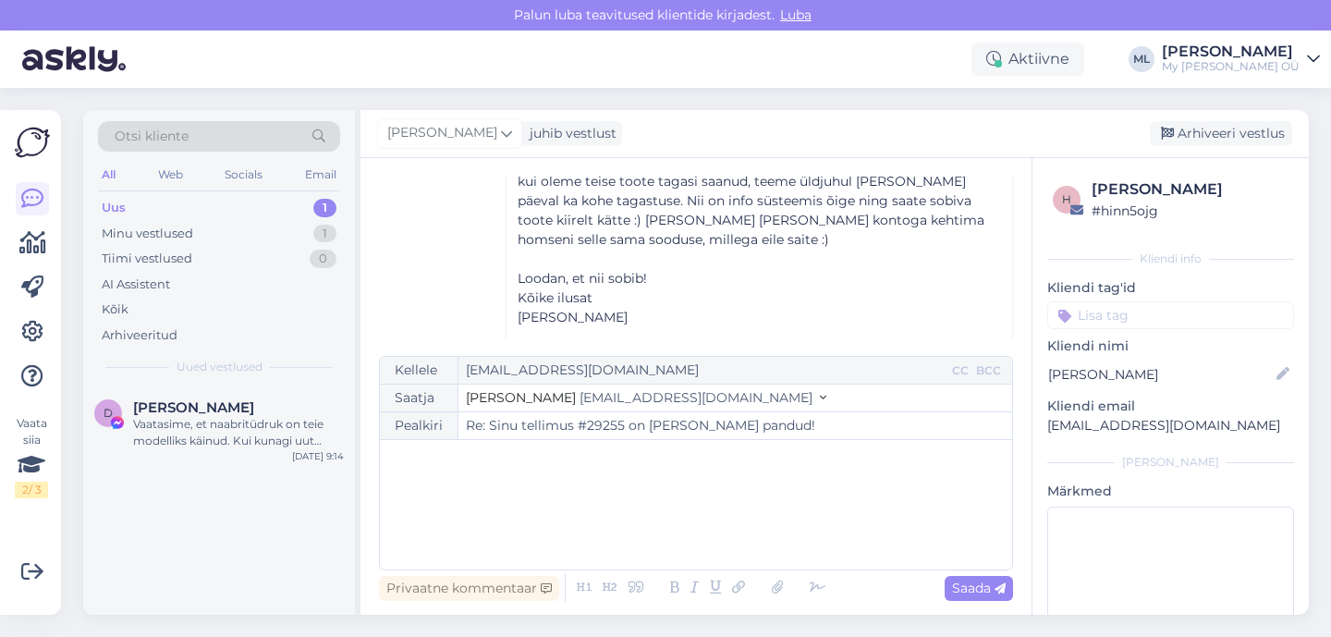
scroll to position [1554, 0]
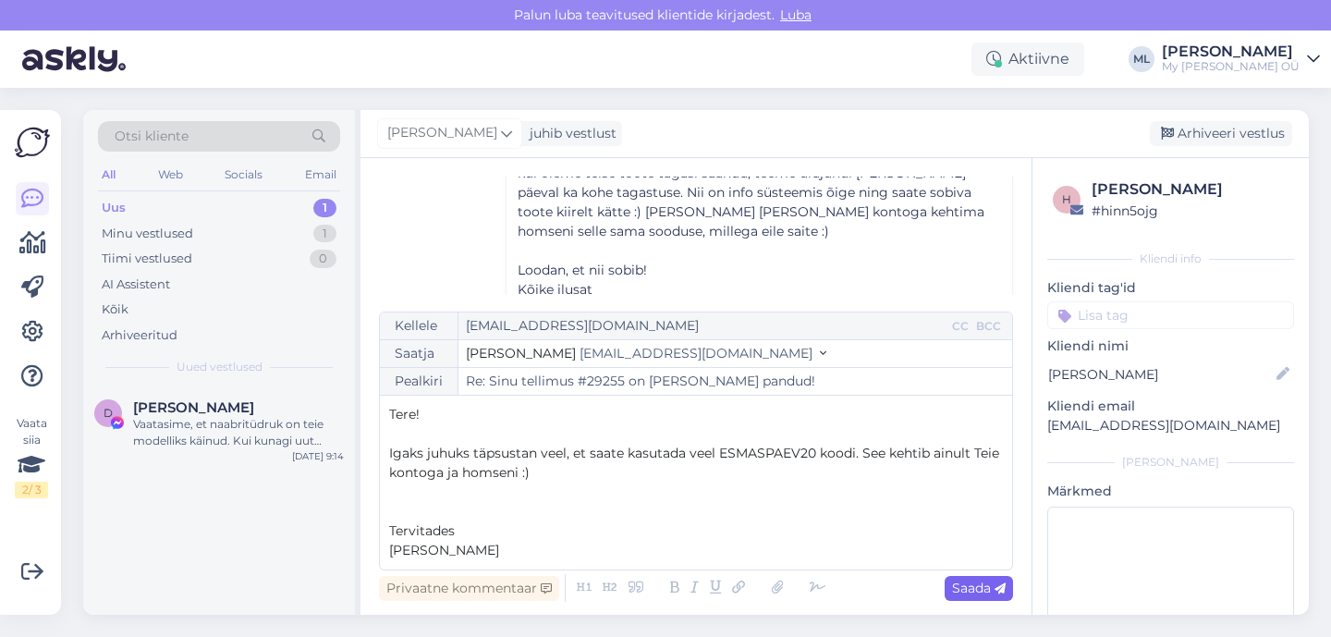
click at [982, 591] on span "Saada" at bounding box center [979, 587] width 54 height 17
type input "Re: Re: Sinu tellimus #29255 on [PERSON_NAME] pandud!"
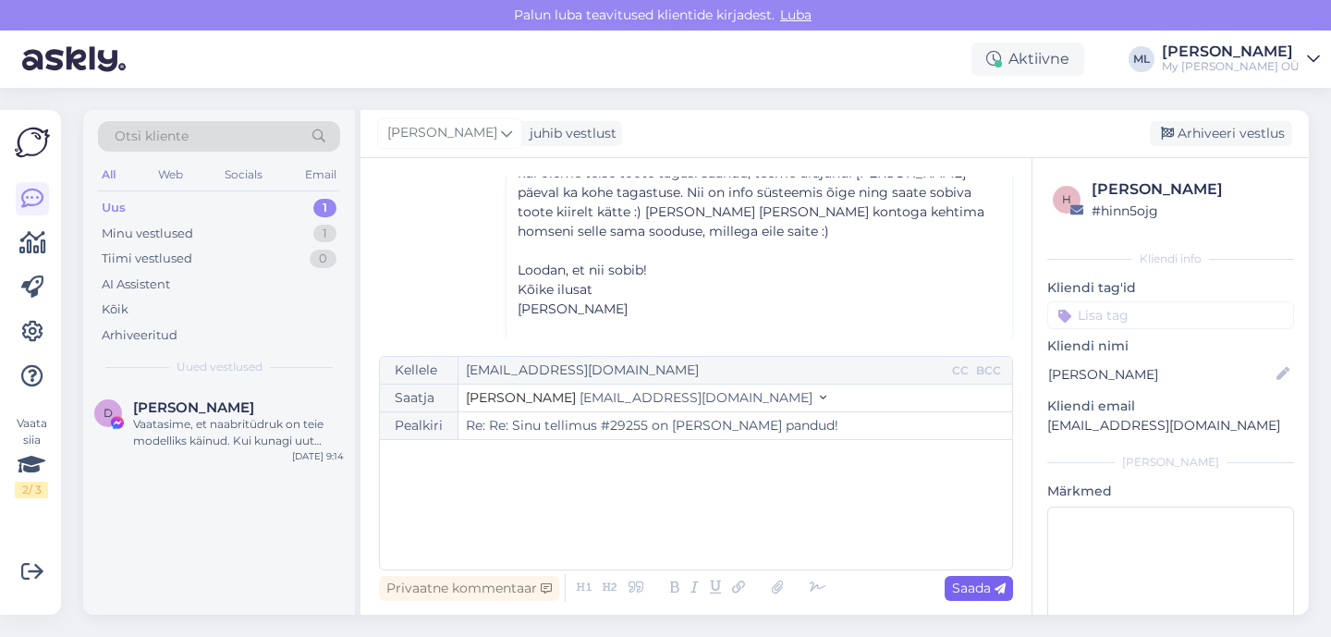
scroll to position [1727, 0]
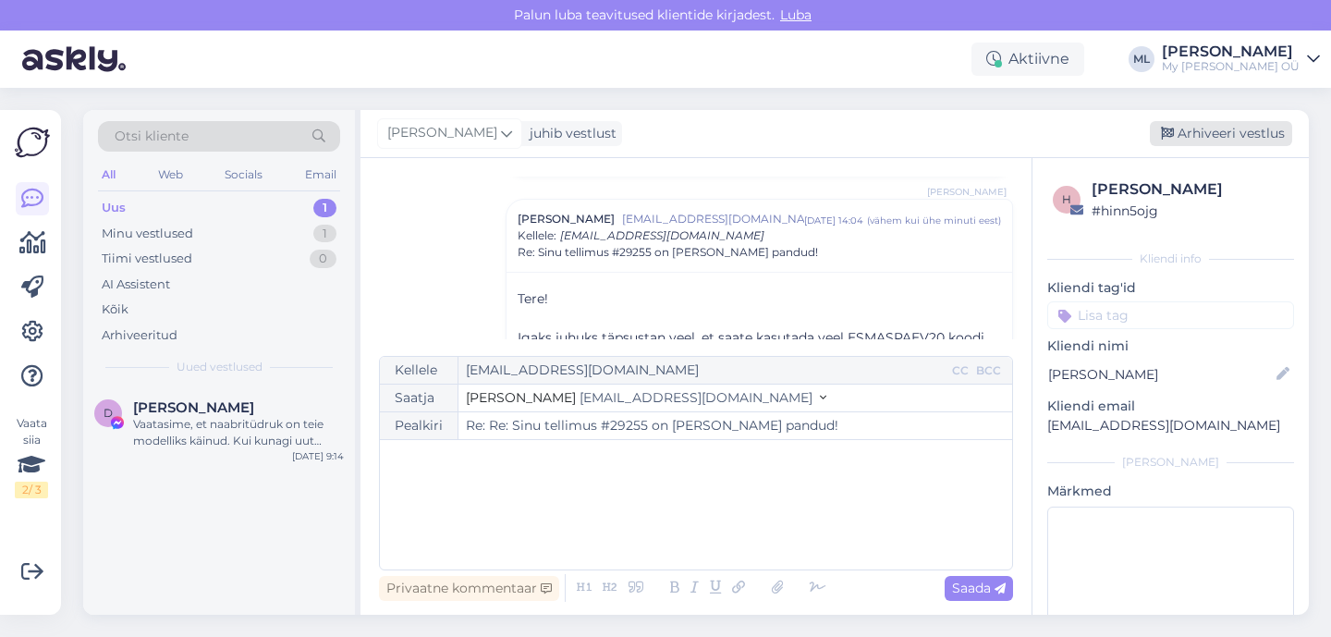
click at [1197, 140] on div "Arhiveeri vestlus" at bounding box center [1221, 133] width 142 height 25
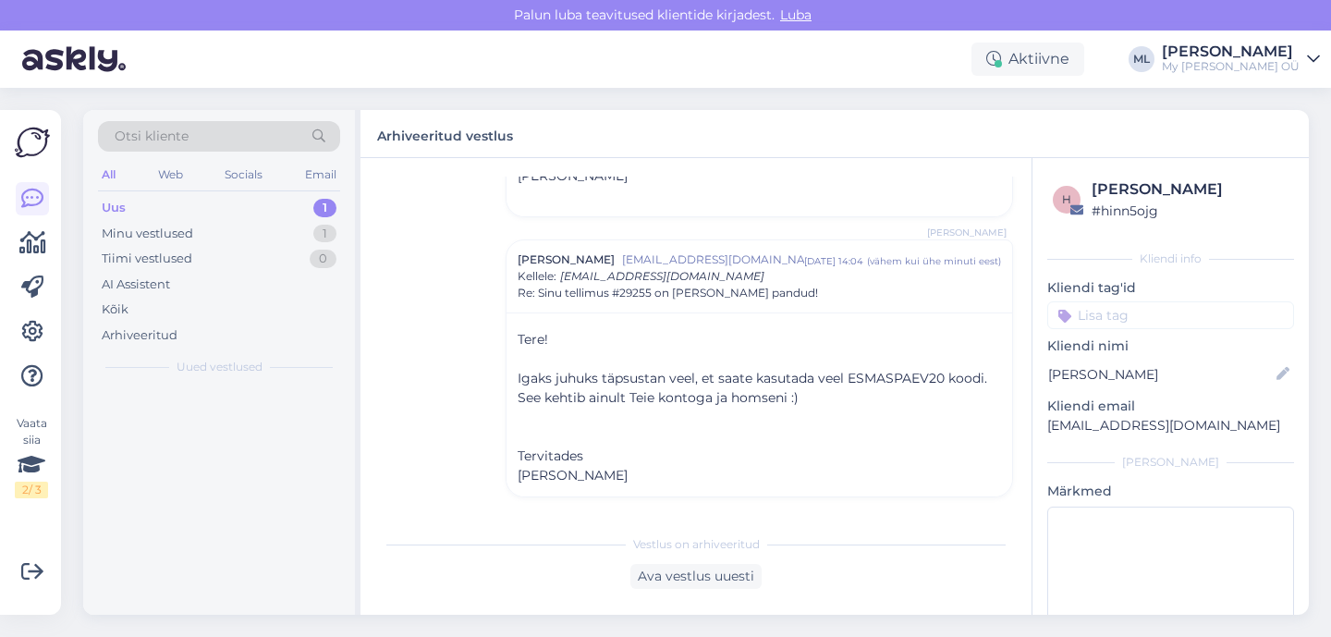
scroll to position [1664, 0]
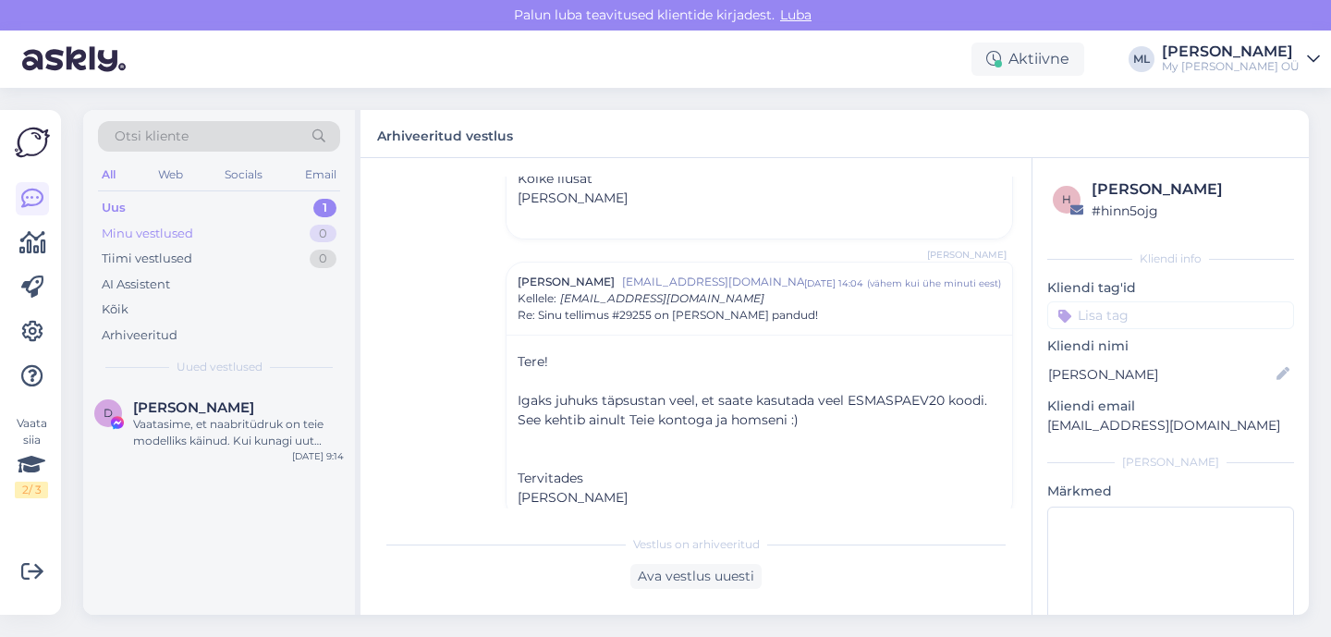
click at [230, 234] on div "Minu vestlused 0" at bounding box center [219, 234] width 242 height 26
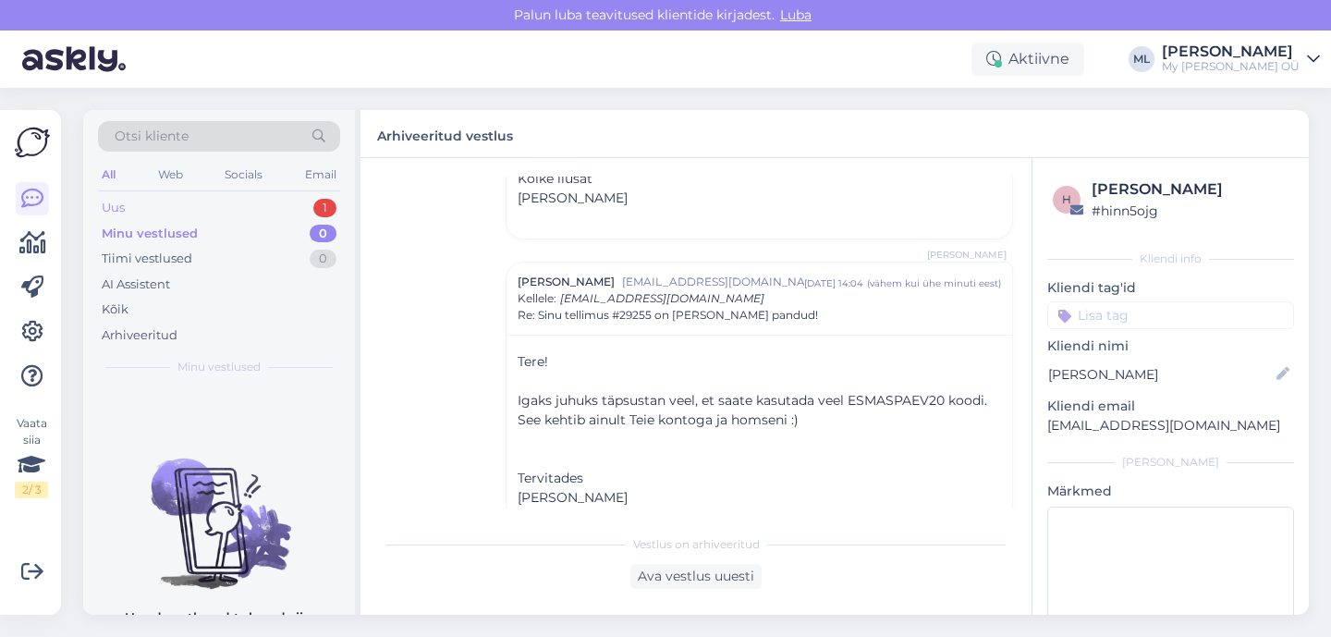
click at [194, 216] on div "Uus 1" at bounding box center [219, 208] width 242 height 26
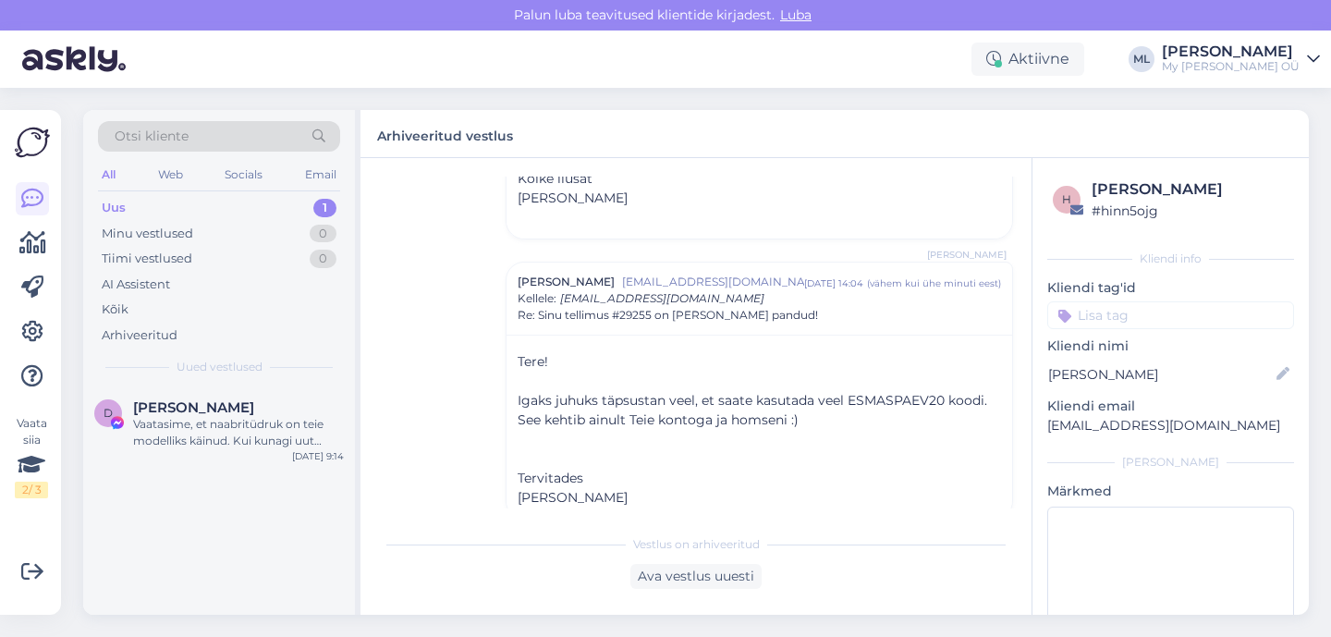
click at [126, 204] on div "Uus 1" at bounding box center [219, 208] width 242 height 26
click at [237, 421] on div "Vaatasime, et naabritüdruk on teie modelliks käinud. Kui kunagi uut modelli ots…" at bounding box center [238, 432] width 211 height 33
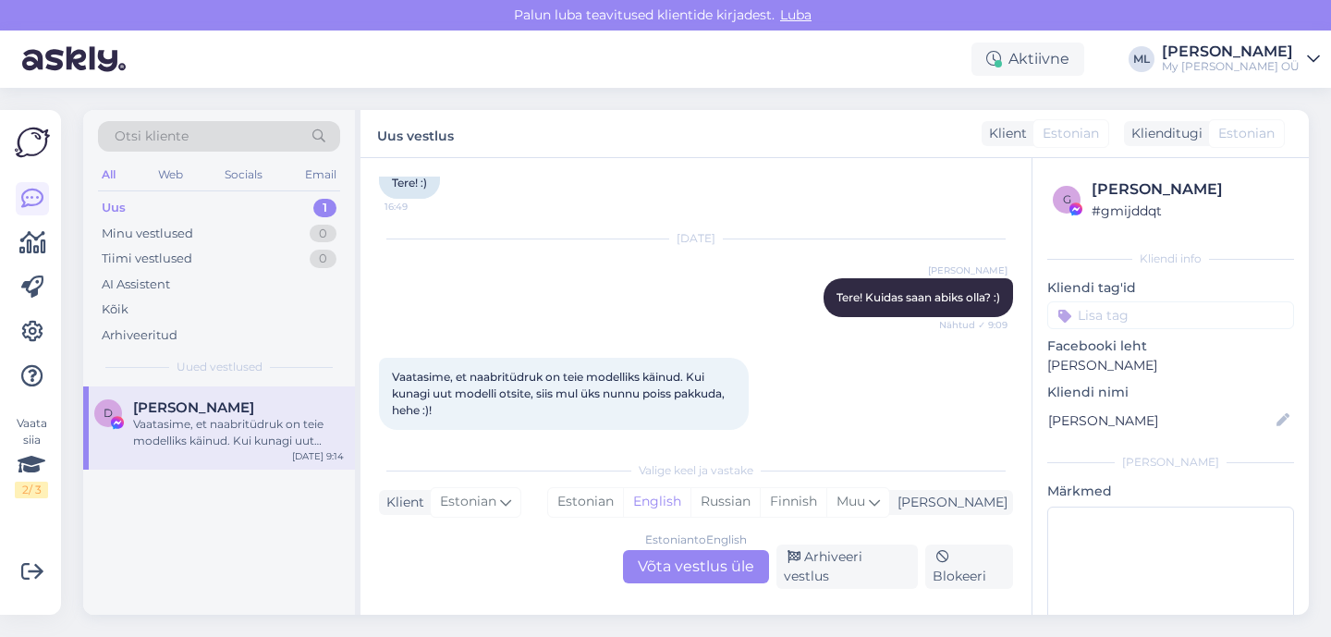
scroll to position [144, 0]
click at [680, 573] on div "Estonian to English Võta vestlus üle" at bounding box center [696, 566] width 146 height 33
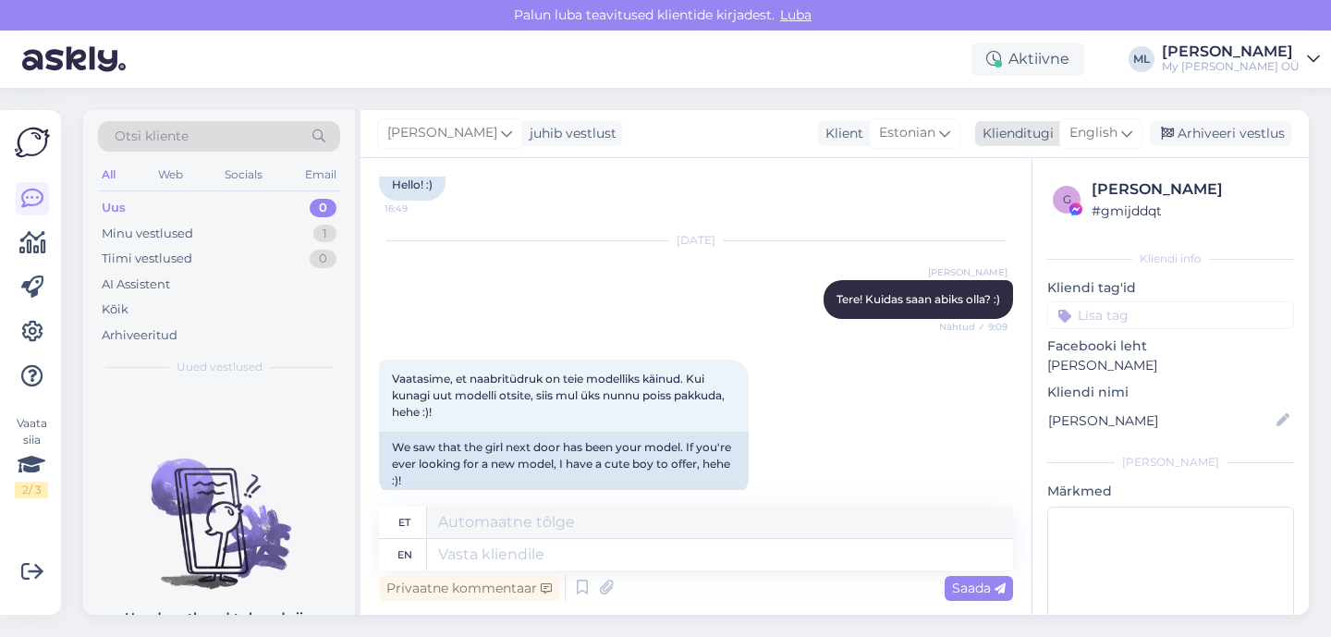
click at [1091, 141] on span "English" at bounding box center [1093, 133] width 48 height 20
type input "est"
click at [1007, 218] on link "Estonian" at bounding box center [1058, 216] width 203 height 30
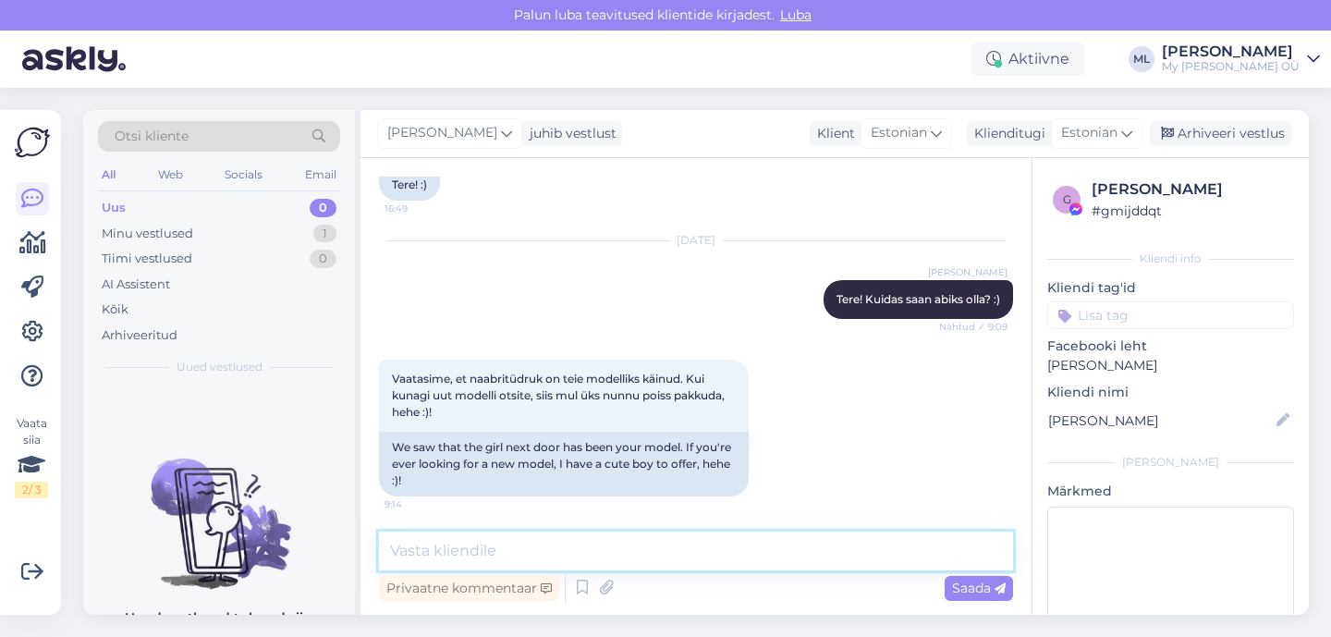
click at [667, 553] on textarea at bounding box center [696, 550] width 634 height 39
click at [603, 548] on textarea "nii tore" at bounding box center [696, 550] width 634 height 39
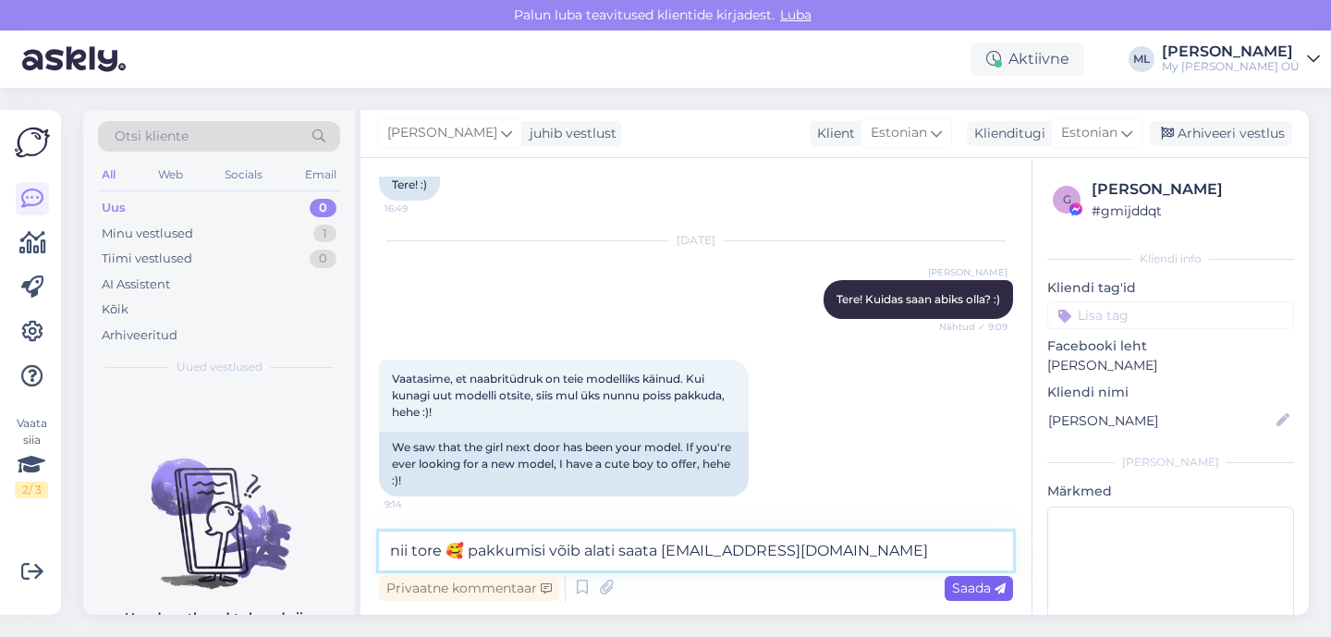
type textarea "nii tore 🥰 pakkumisi võib alati saata [EMAIL_ADDRESS][DOMAIN_NAME]"
click at [971, 591] on span "Saada" at bounding box center [979, 587] width 54 height 17
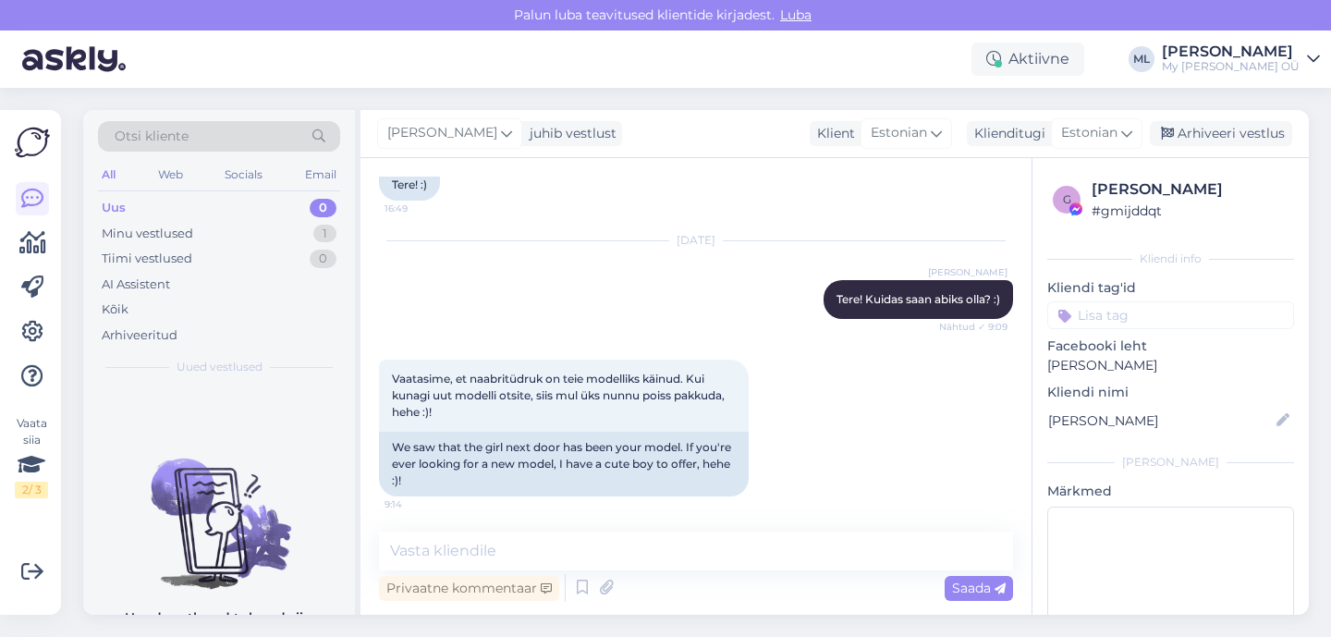
scroll to position [225, 0]
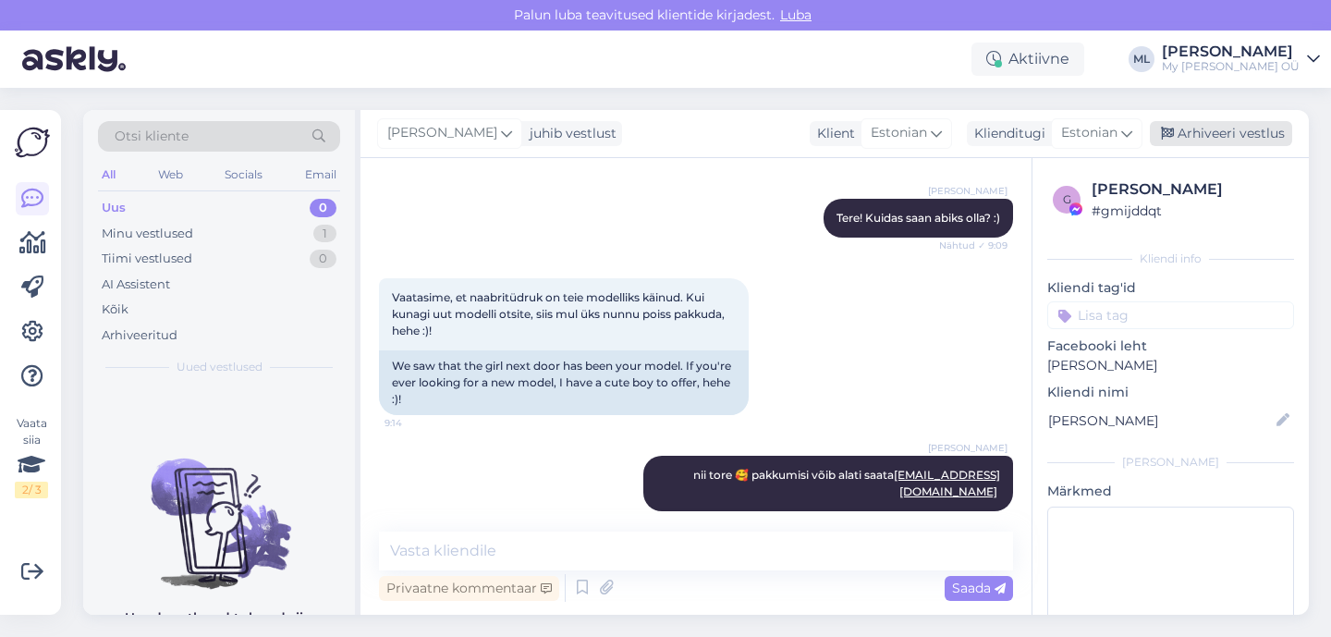
click at [1207, 135] on div "Arhiveeri vestlus" at bounding box center [1221, 133] width 142 height 25
